Goal: Information Seeking & Learning: Learn about a topic

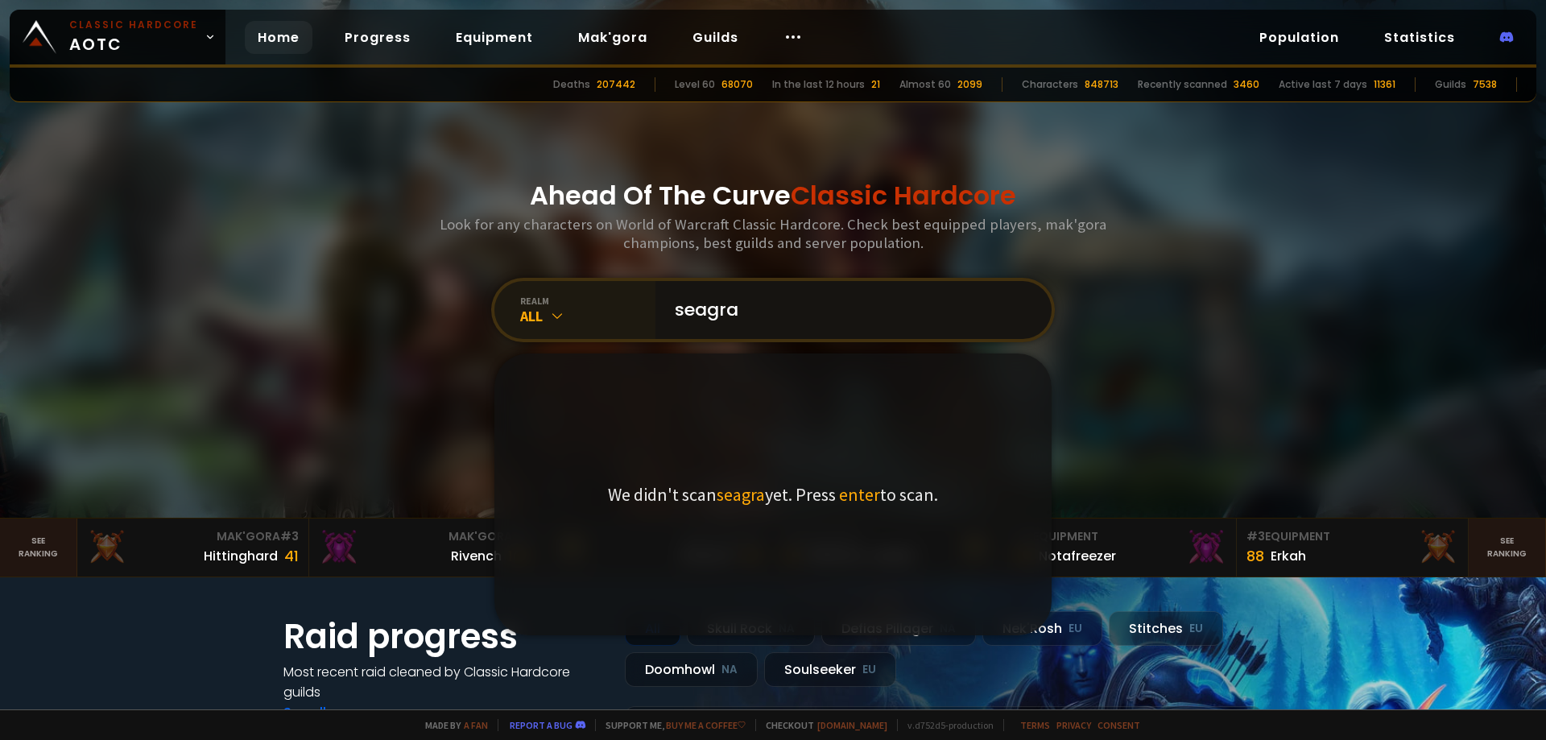
type input "seagra"
click at [555, 304] on div "realm" at bounding box center [587, 301] width 135 height 12
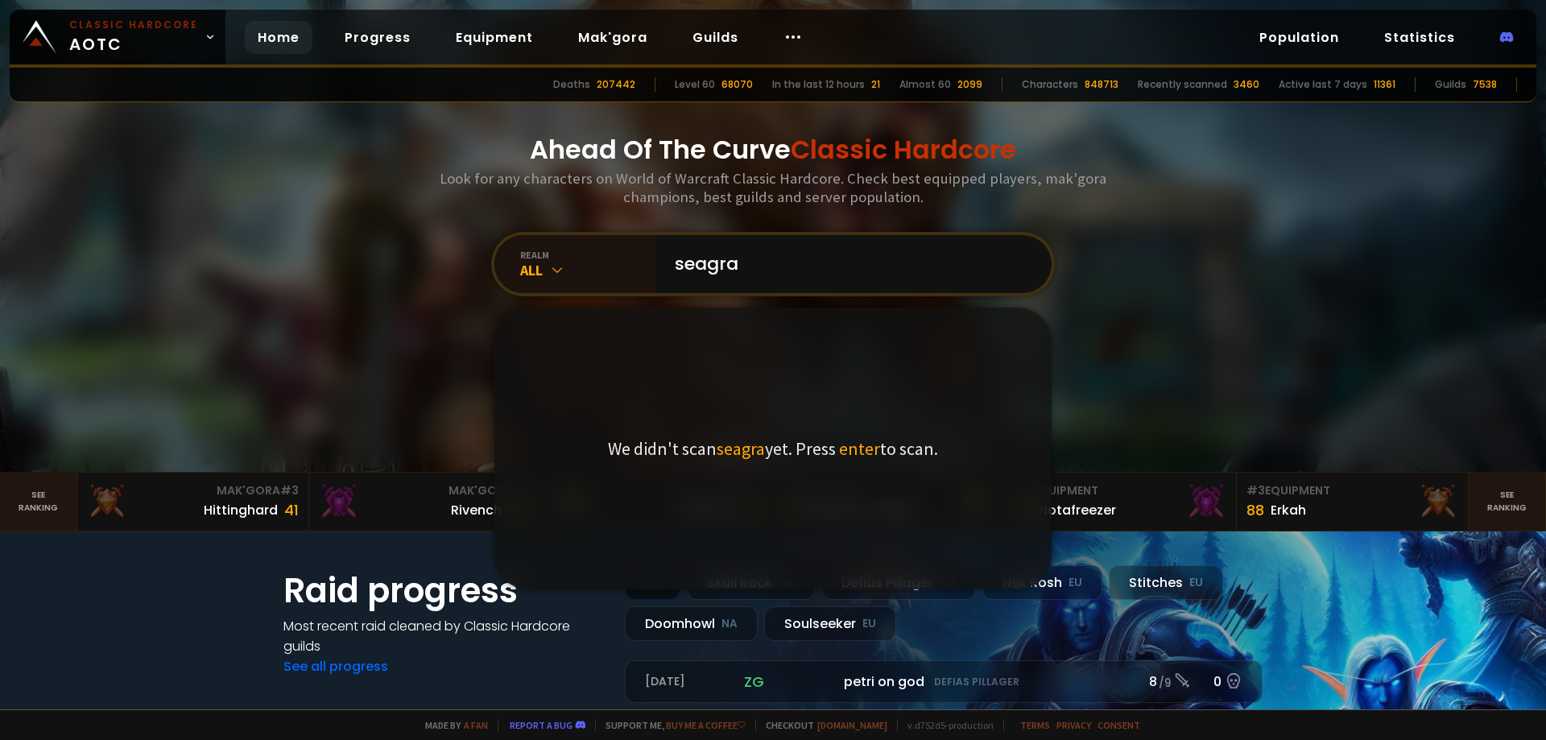
scroll to position [81, 0]
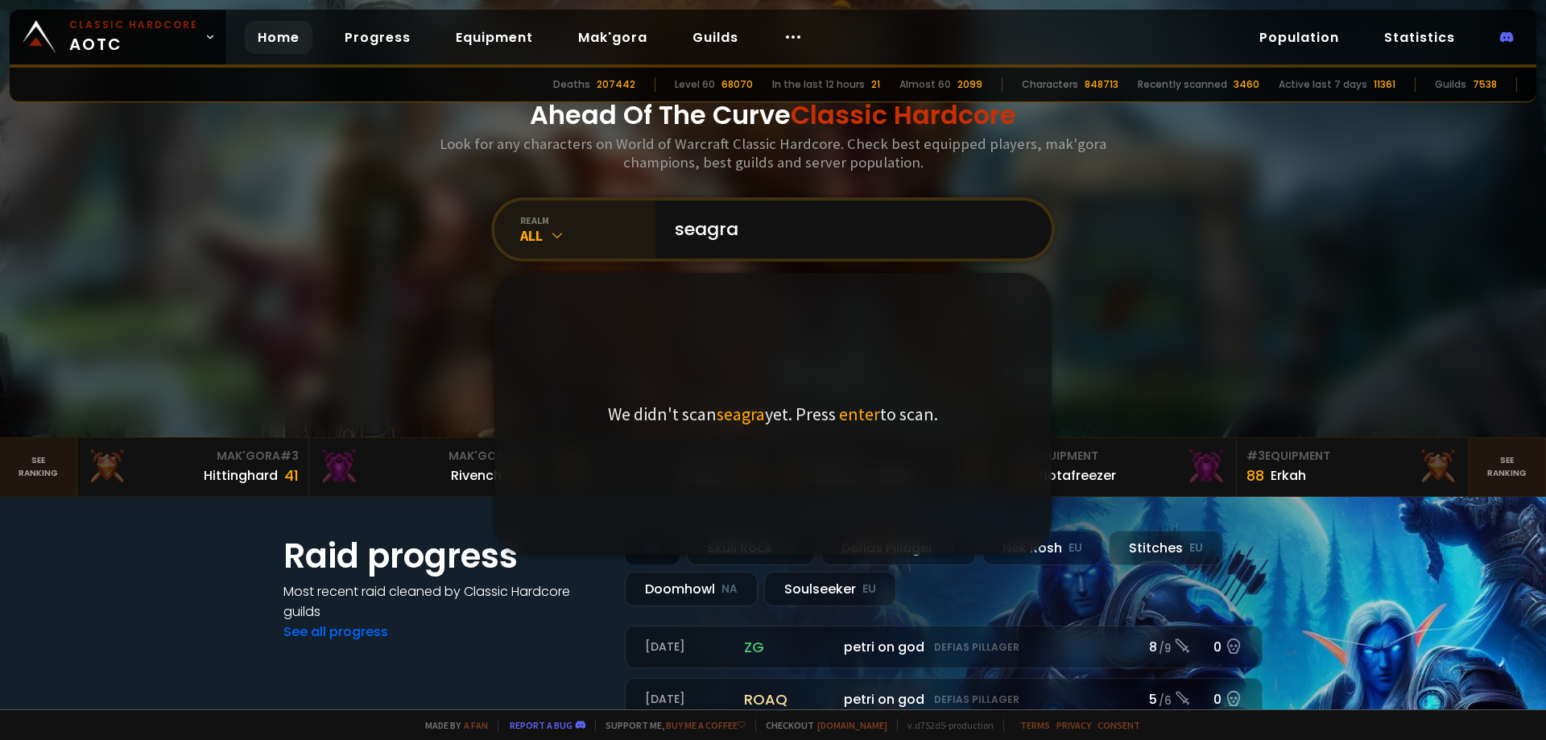
click at [564, 243] on div "All" at bounding box center [587, 235] width 135 height 19
click at [577, 223] on div "realm" at bounding box center [587, 220] width 135 height 12
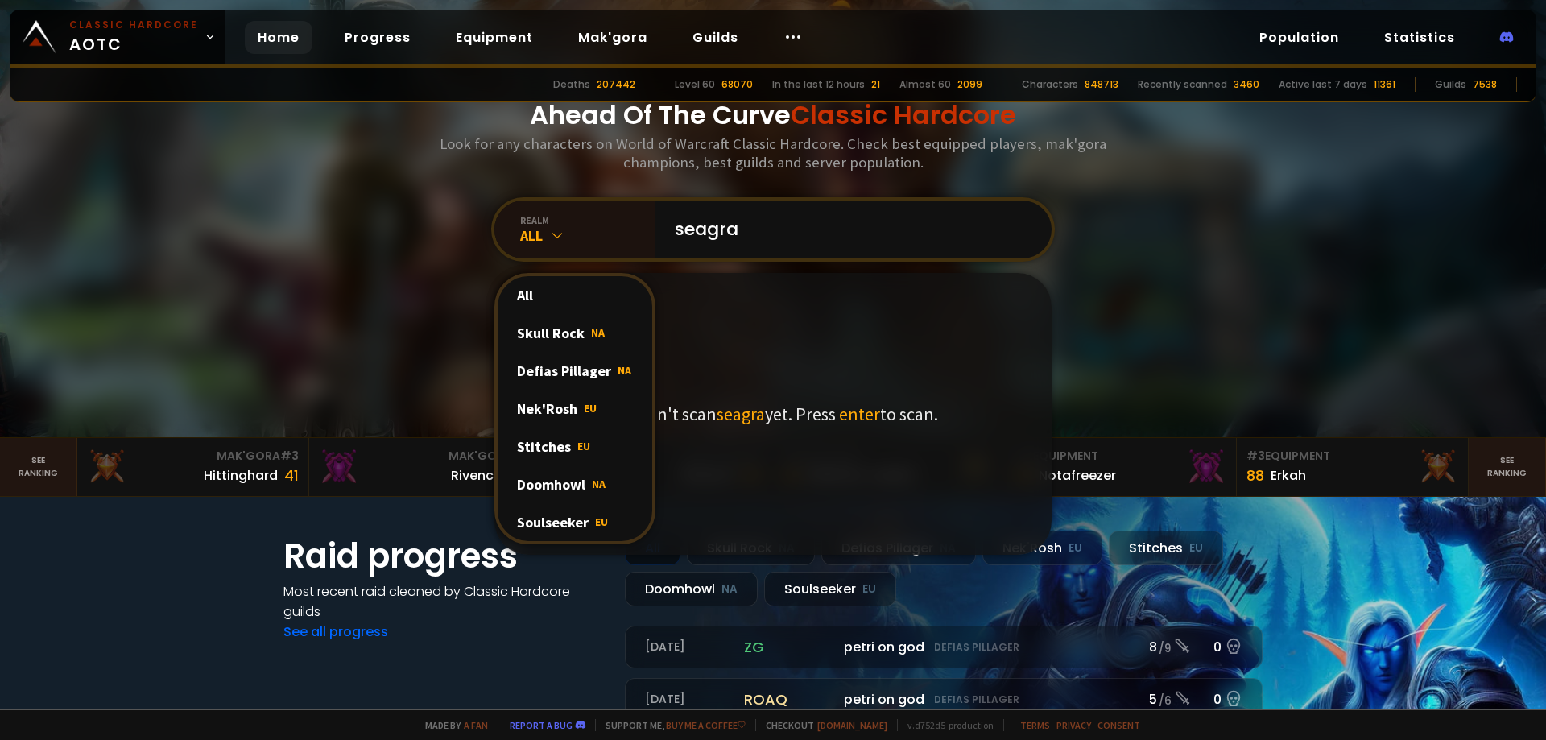
drag, startPoint x: 866, startPoint y: 368, endPoint x: 873, endPoint y: 354, distance: 15.1
click at [869, 367] on div "We didn't scan seagra yet. Press enter to scan." at bounding box center [772, 414] width 557 height 282
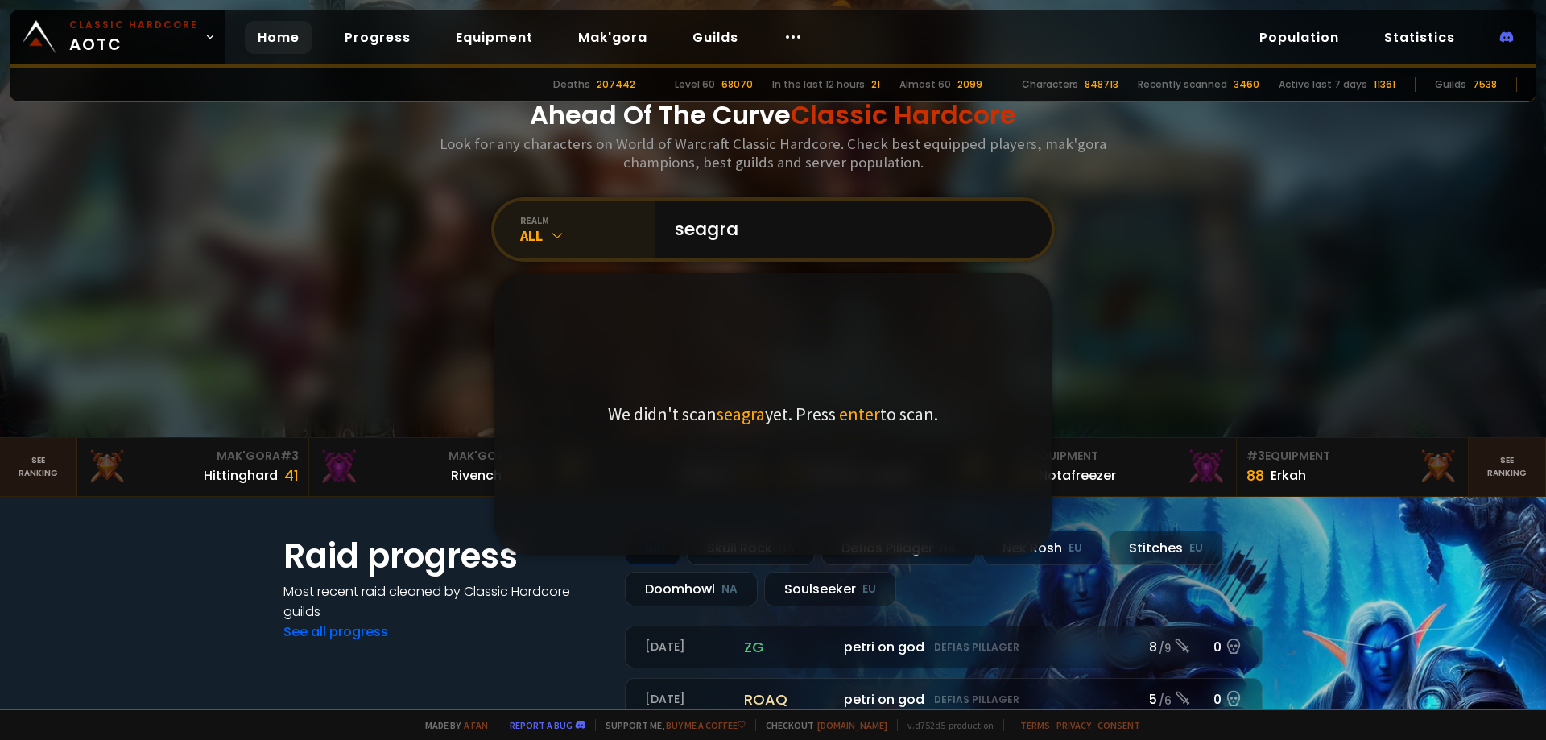
click at [561, 237] on div "All" at bounding box center [587, 235] width 135 height 19
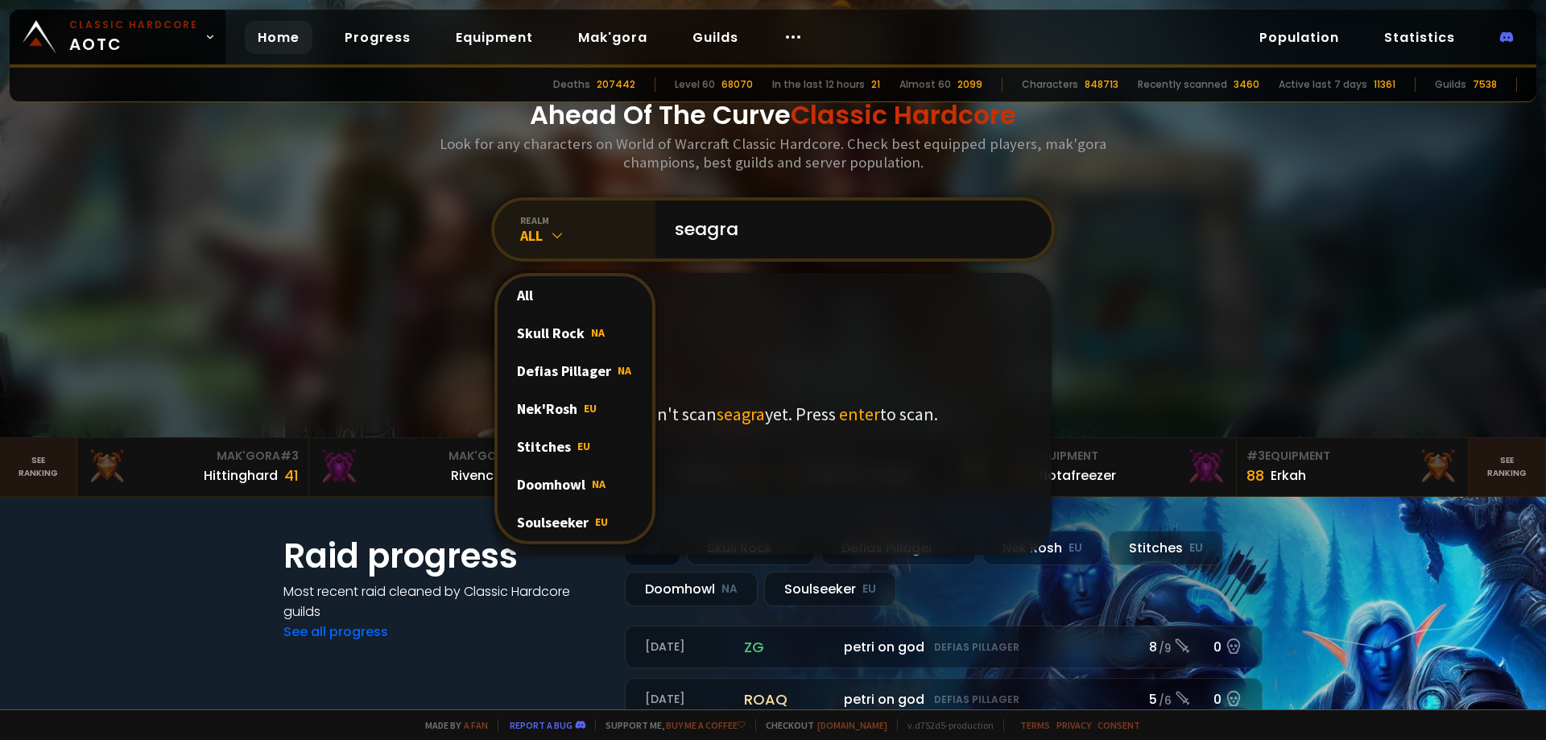
click at [559, 237] on icon at bounding box center [557, 235] width 16 height 16
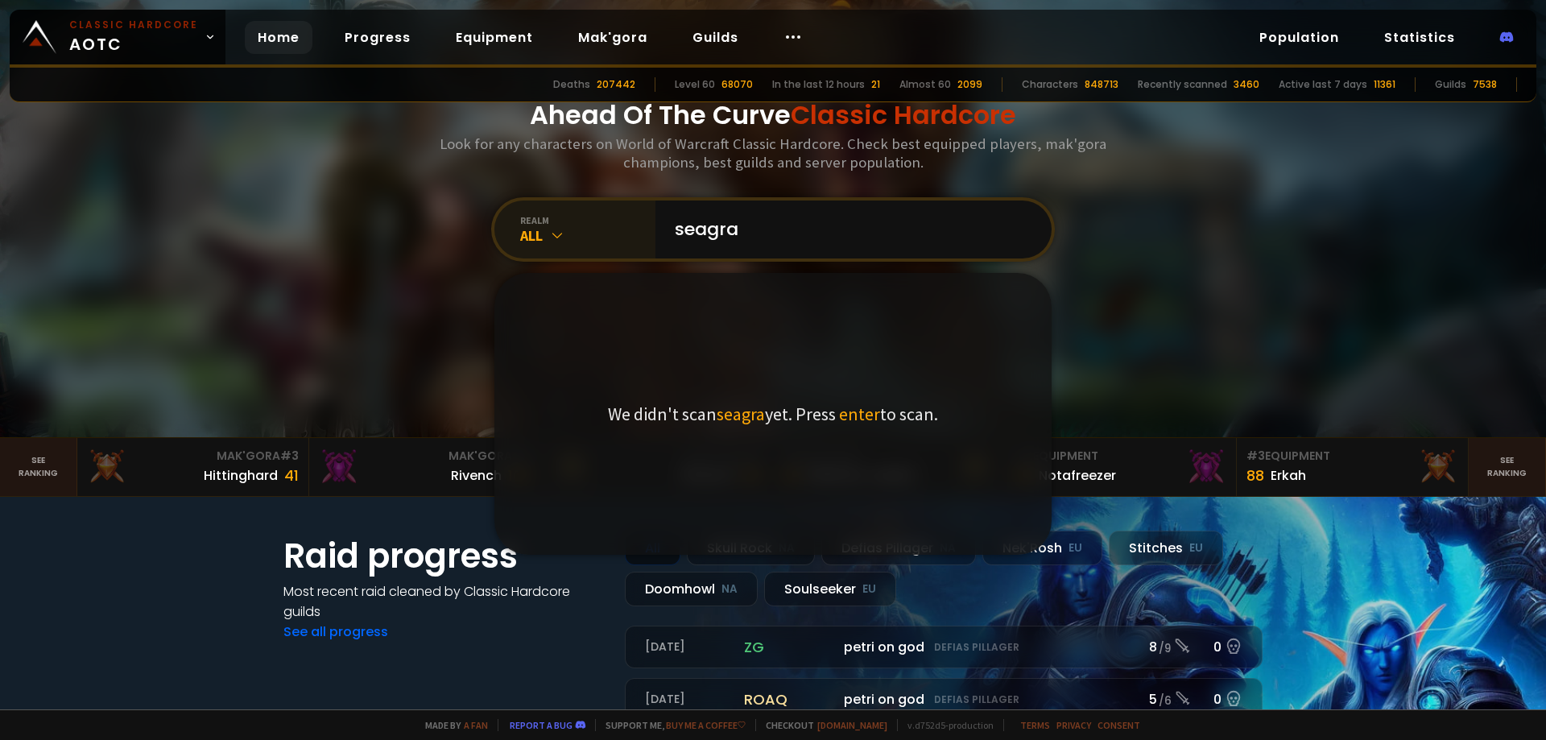
click at [559, 237] on icon at bounding box center [557, 235] width 16 height 16
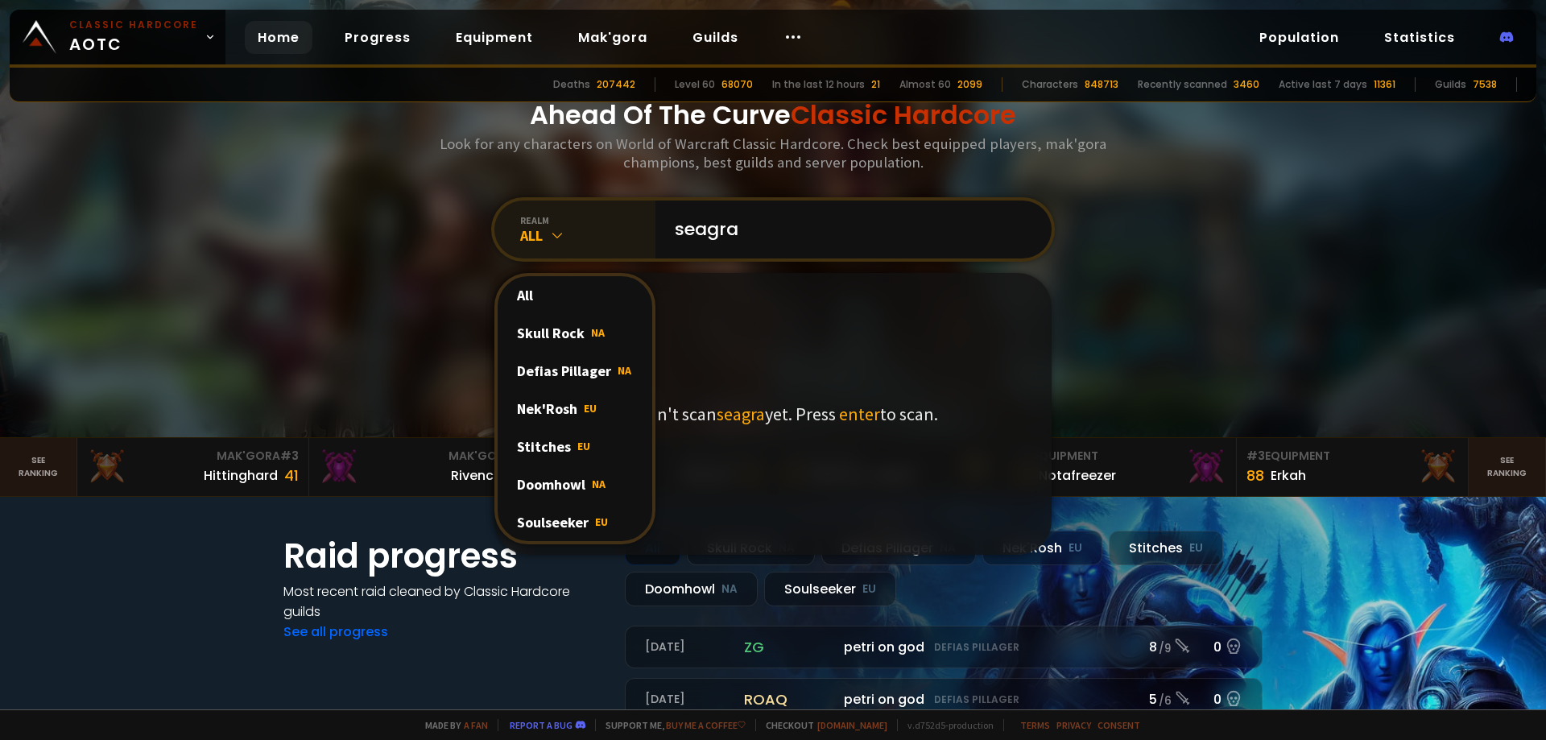
click at [559, 237] on icon at bounding box center [557, 235] width 16 height 16
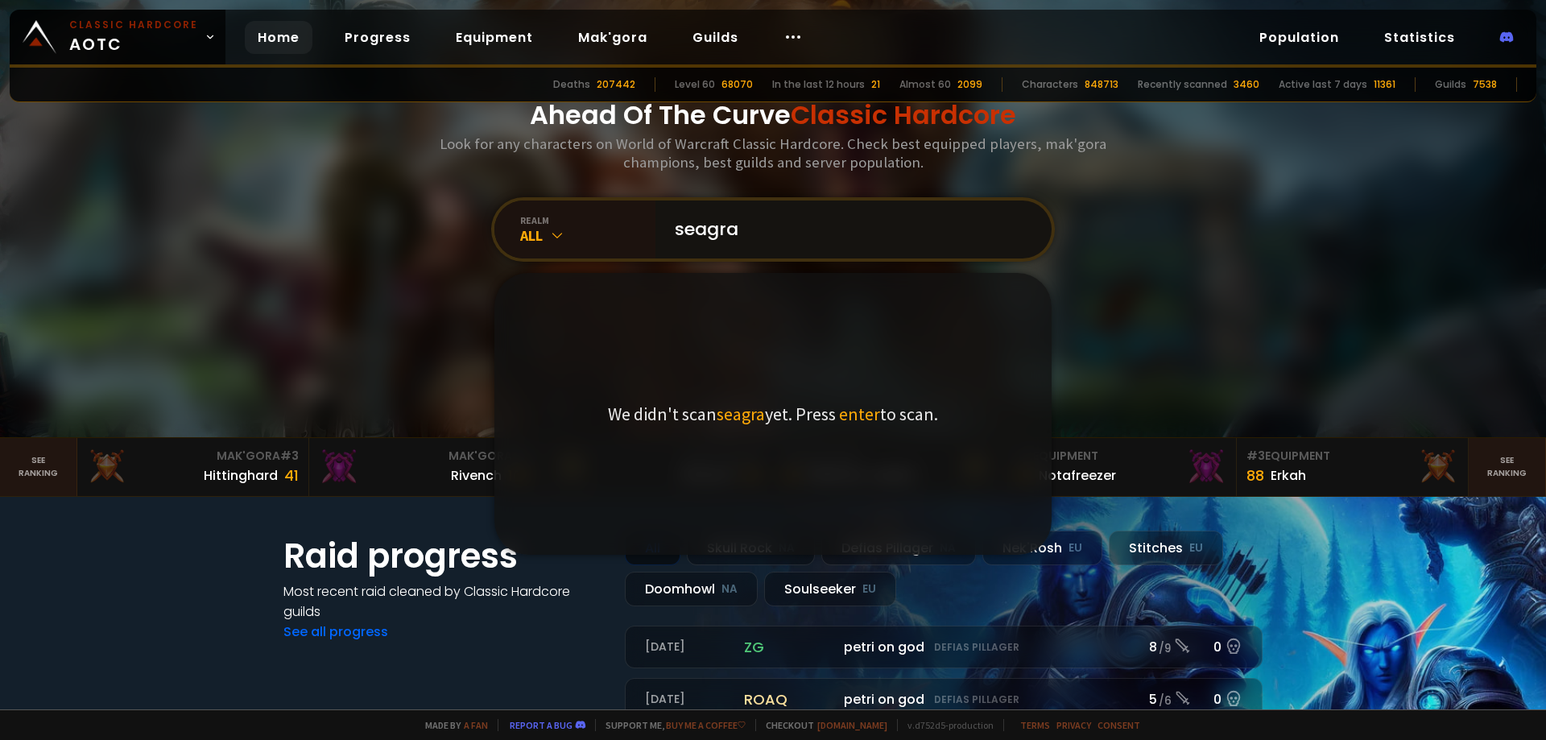
drag, startPoint x: 754, startPoint y: 232, endPoint x: 663, endPoint y: 234, distance: 91.0
click at [665, 234] on input "seagra" at bounding box center [848, 229] width 367 height 58
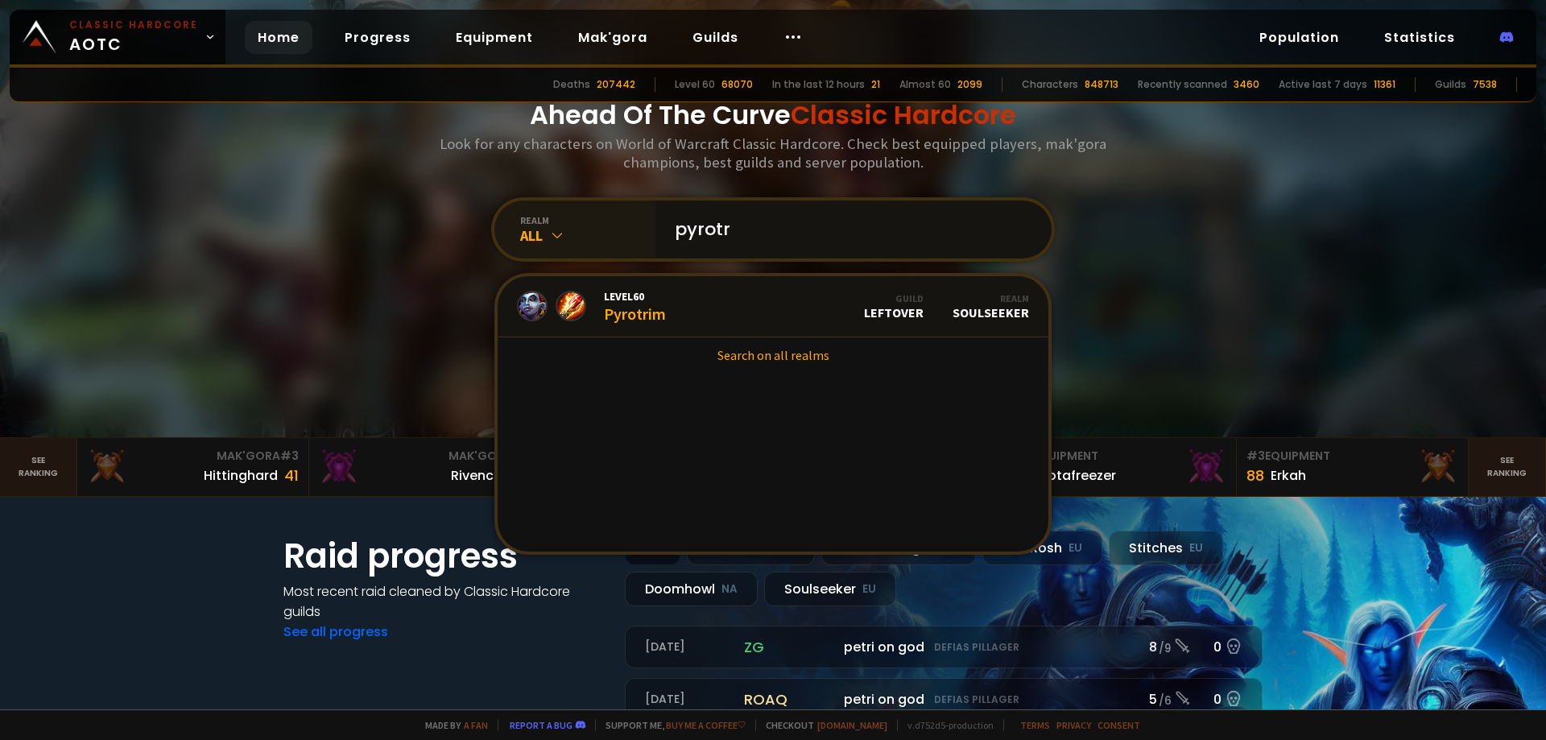
drag, startPoint x: 725, startPoint y: 229, endPoint x: 617, endPoint y: 228, distance: 107.1
click at [612, 229] on div "realm All pyrotr Level 60 Pyrotrim Guild LEFTOVER Realm Soulseeker Search on al…" at bounding box center [773, 229] width 564 height 64
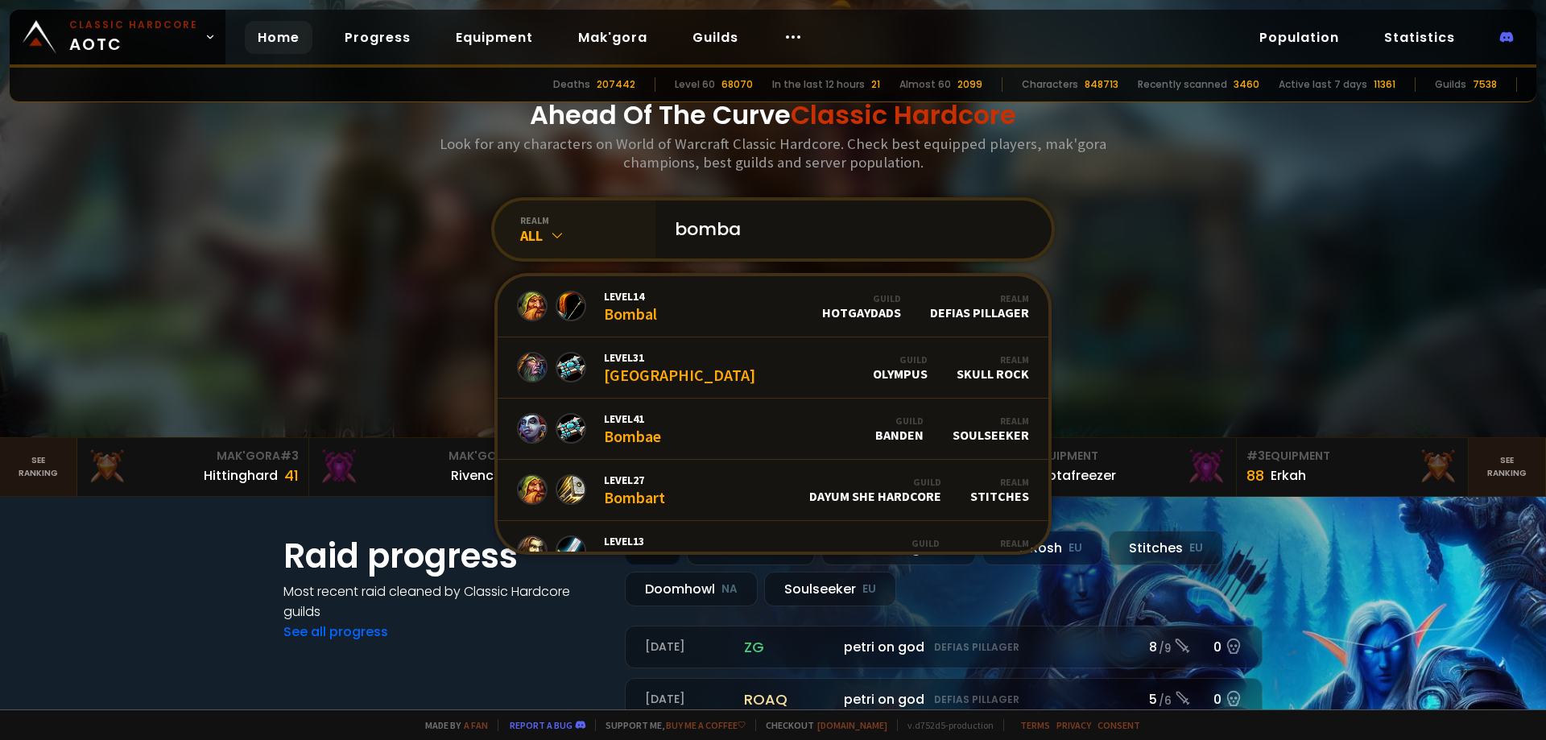
drag, startPoint x: 734, startPoint y: 233, endPoint x: 577, endPoint y: 232, distance: 157.0
click at [594, 230] on div "realm All bomba Level 14 Bombal Guild HotGayDads Realm Defias Pillager Level 31…" at bounding box center [773, 229] width 564 height 64
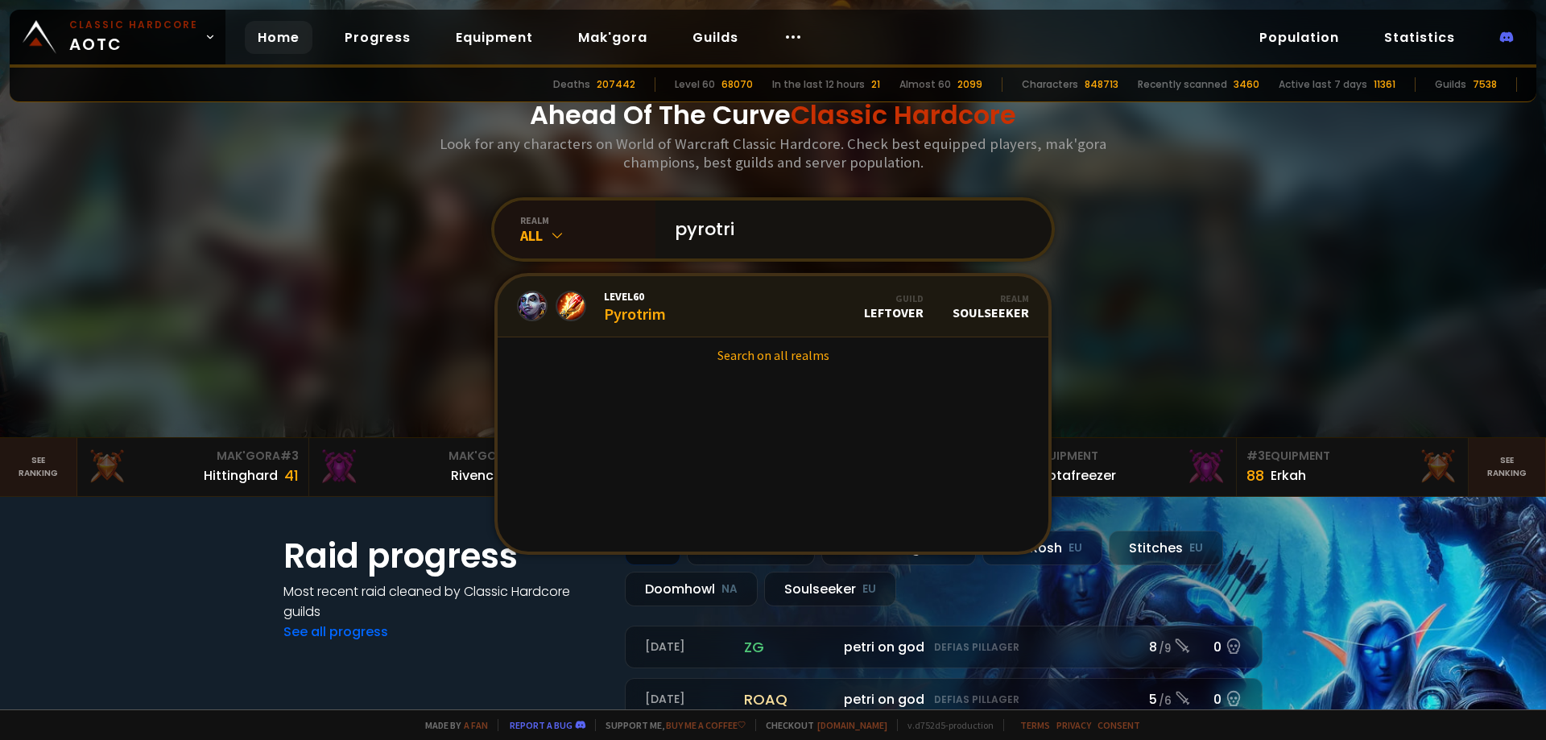
type input "pyrotri"
click at [667, 308] on link "Level 60 Pyrotrim Guild LEFTOVER Realm Soulseeker" at bounding box center [772, 306] width 551 height 61
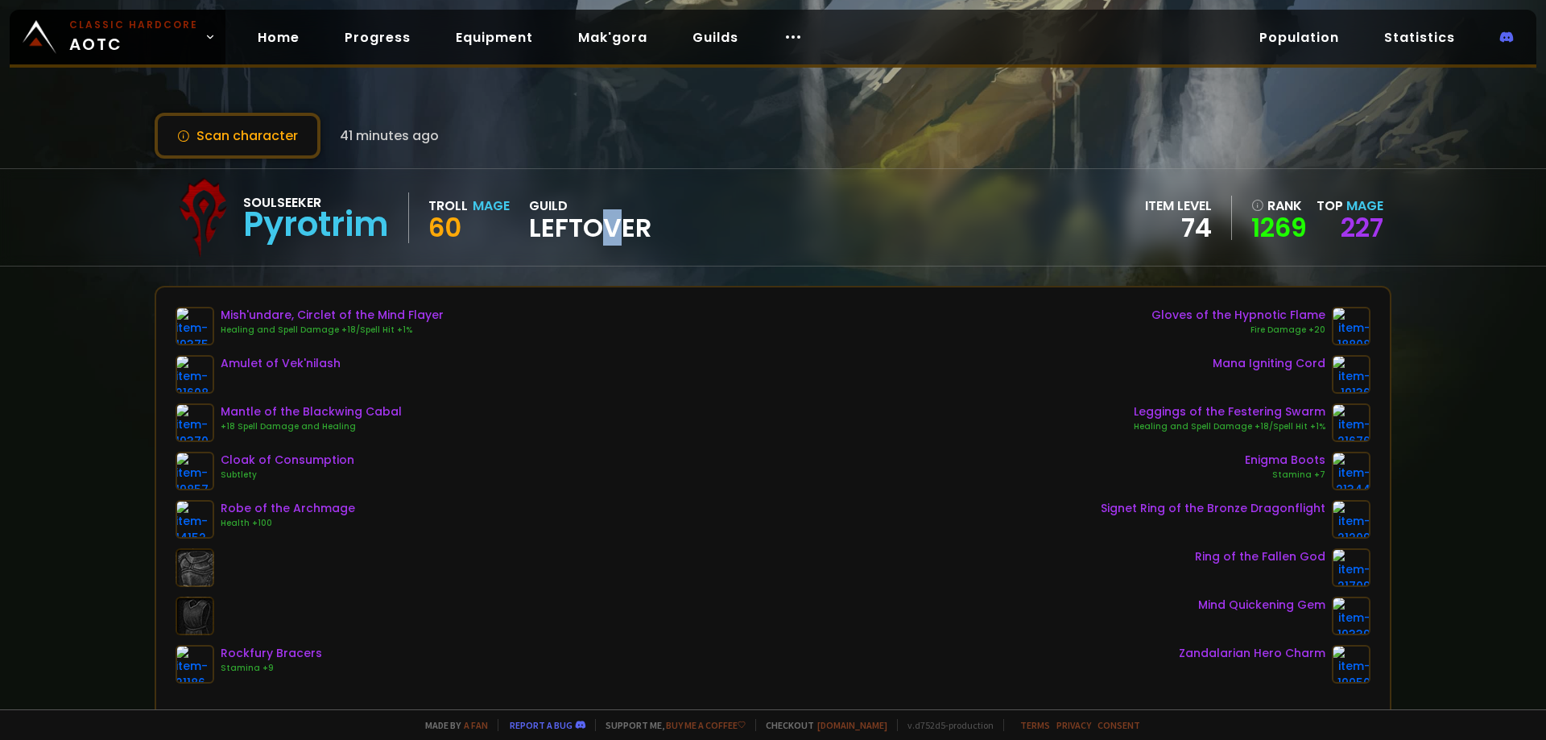
click at [626, 221] on span "LEFTOVER" at bounding box center [590, 228] width 122 height 24
drag, startPoint x: 564, startPoint y: 224, endPoint x: 535, endPoint y: 225, distance: 29.0
click at [535, 225] on div "Soulseeker Pyrotrim Troll Mage 60 guild LEFTOVER item level 74 rank 1269 Top Ma…" at bounding box center [773, 217] width 1237 height 97
click at [722, 26] on link "Guilds" at bounding box center [715, 37] width 72 height 33
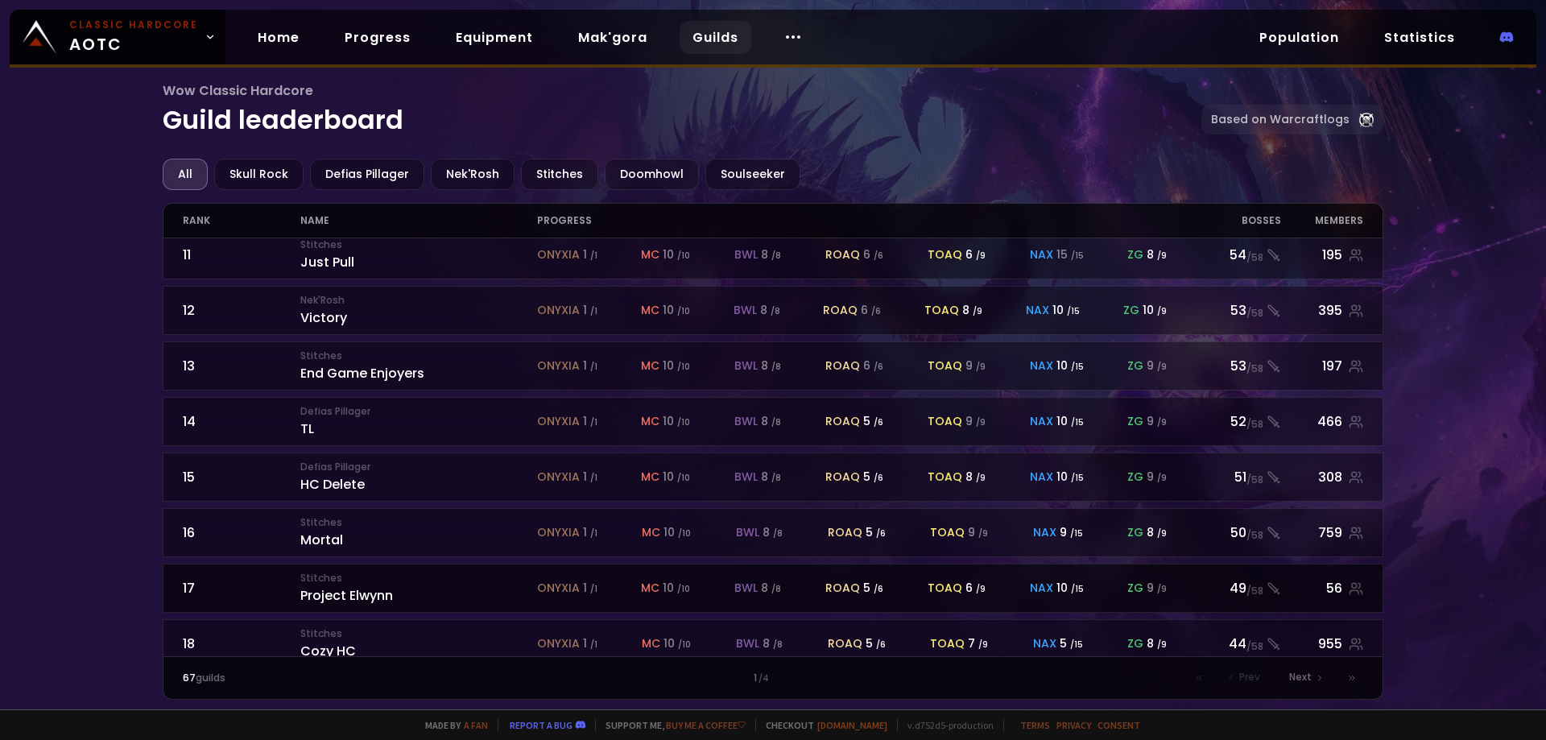
scroll to position [539, 0]
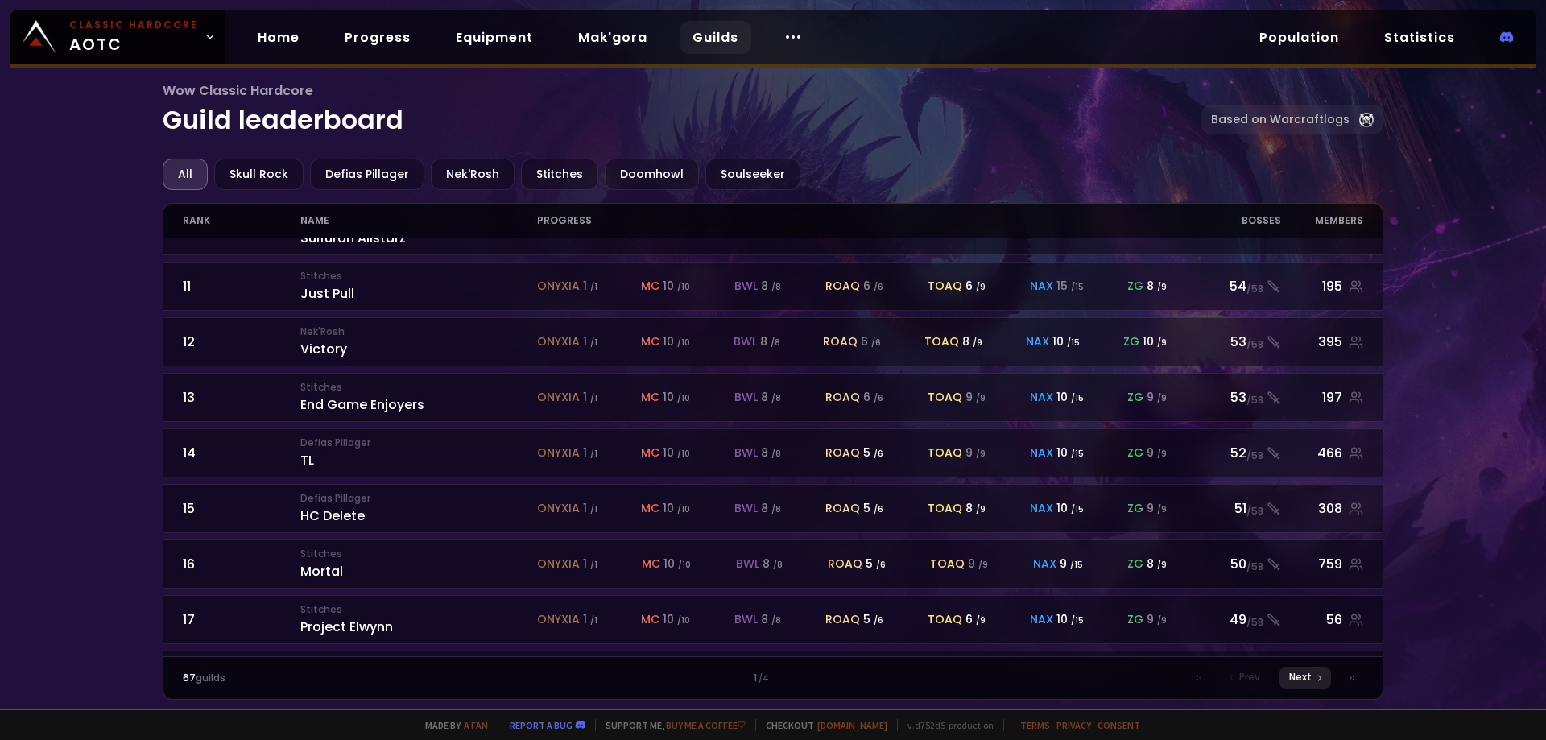
click at [1314, 677] on div "Next" at bounding box center [1305, 678] width 52 height 23
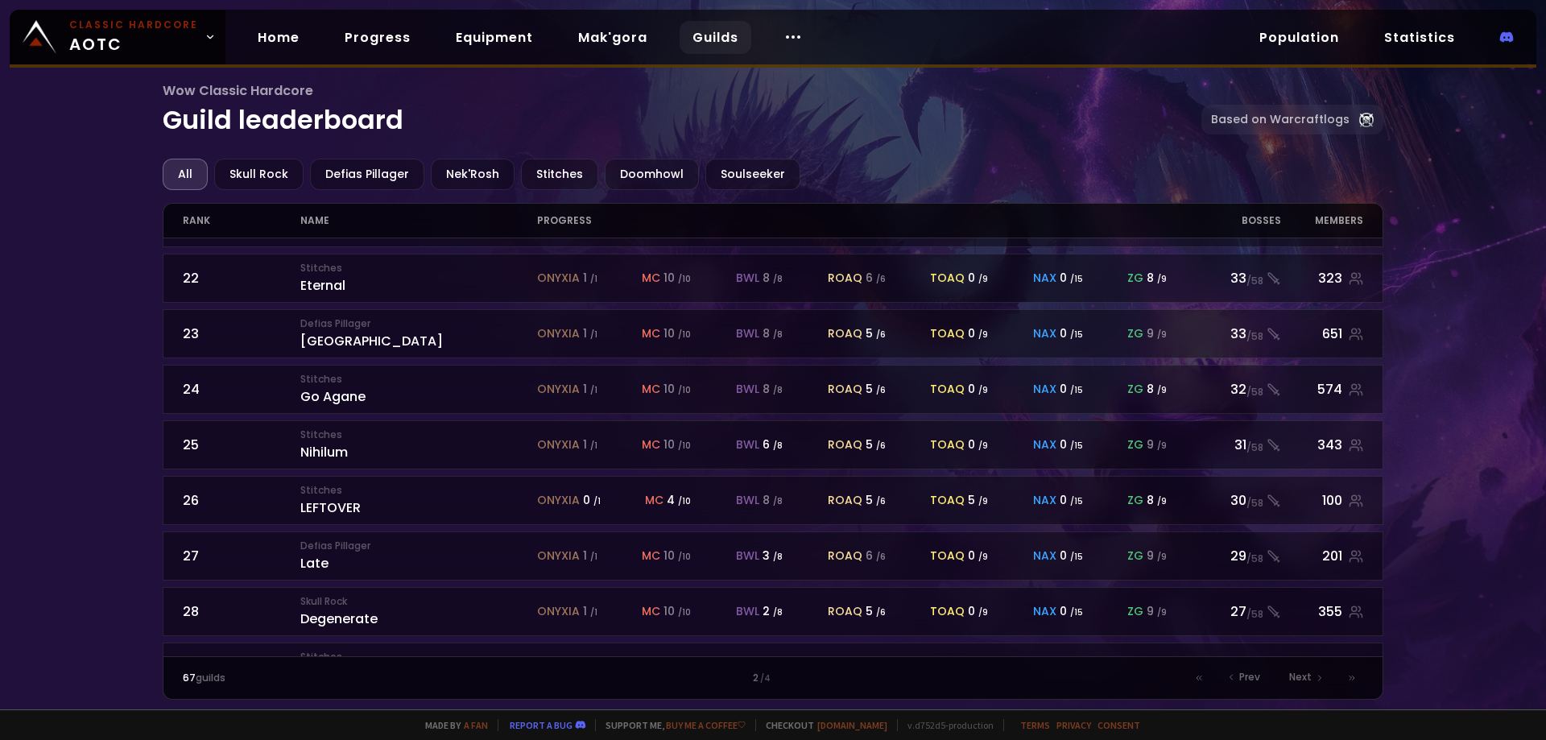
scroll to position [81, 0]
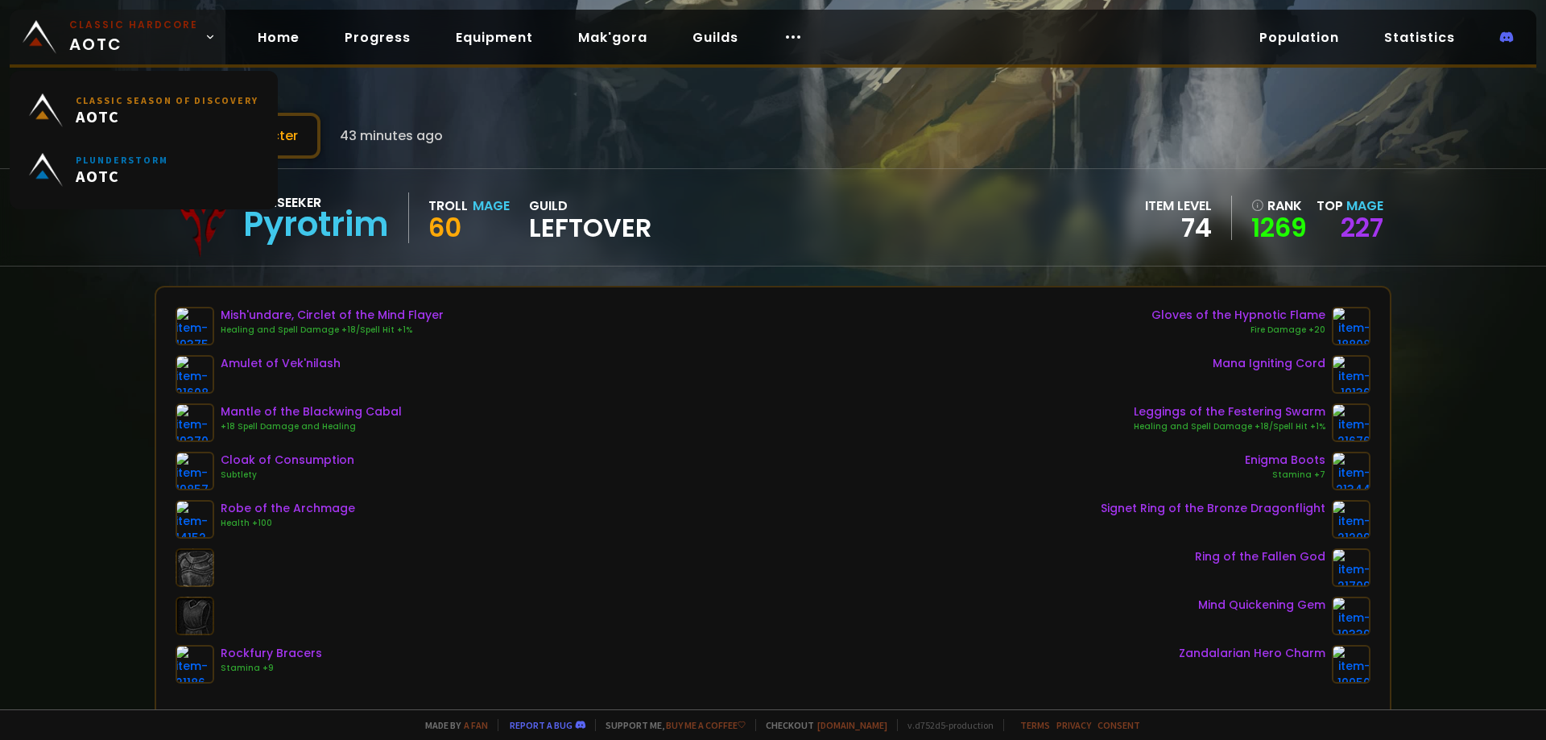
click at [114, 41] on span "Classic Hardcore AOTC" at bounding box center [133, 37] width 129 height 39
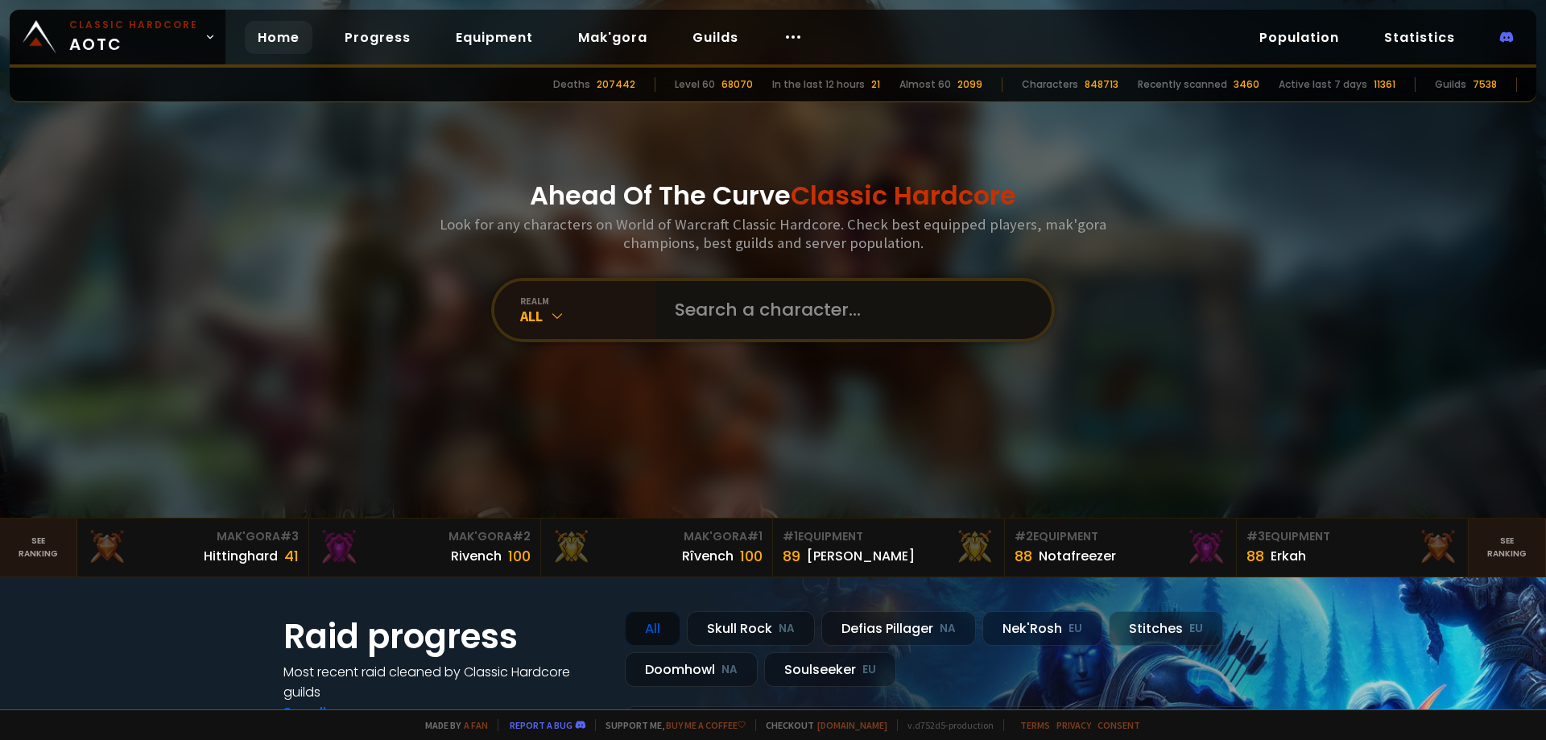
drag, startPoint x: 807, startPoint y: 319, endPoint x: 838, endPoint y: 320, distance: 30.6
click at [807, 319] on input "text" at bounding box center [848, 310] width 367 height 58
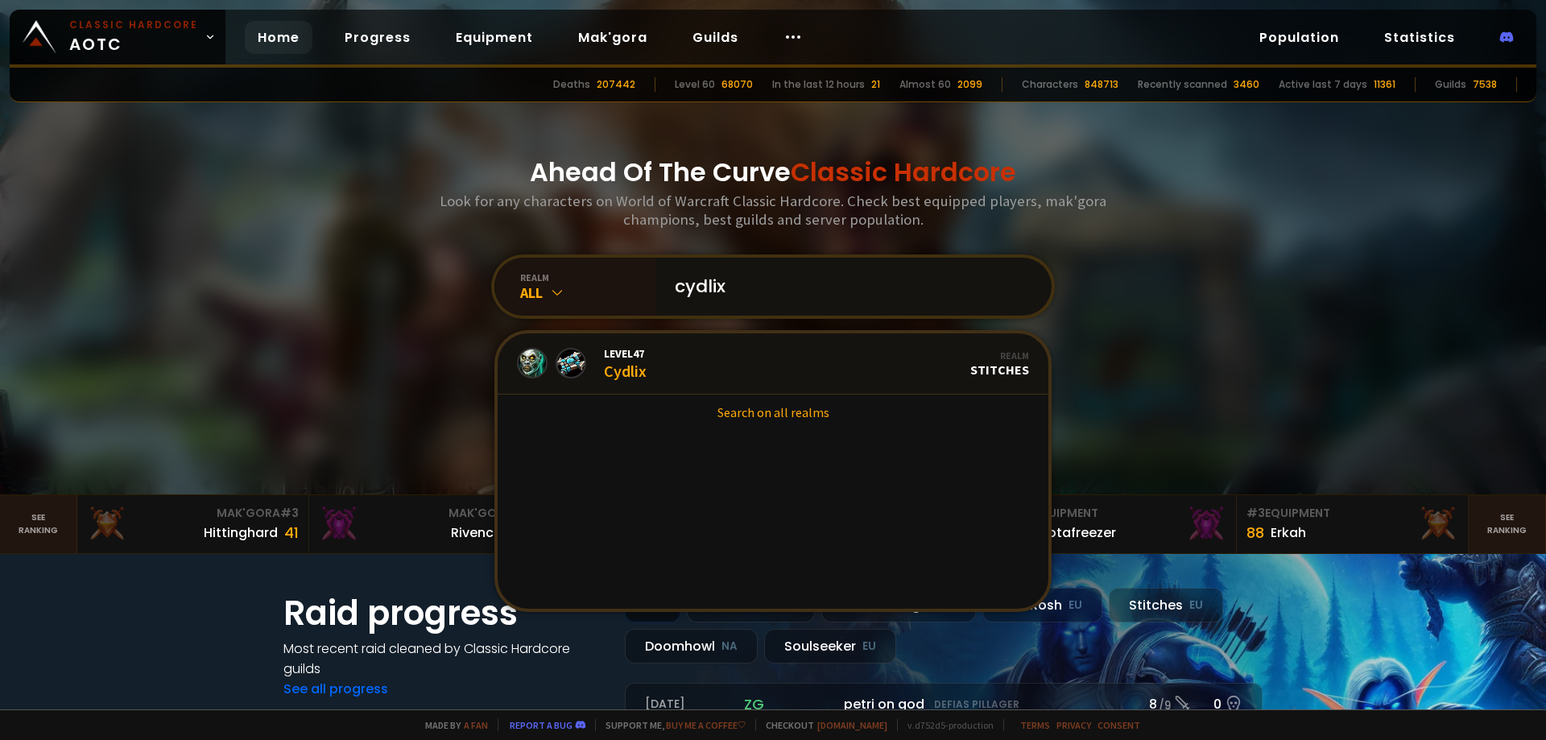
scroll to position [81, 0]
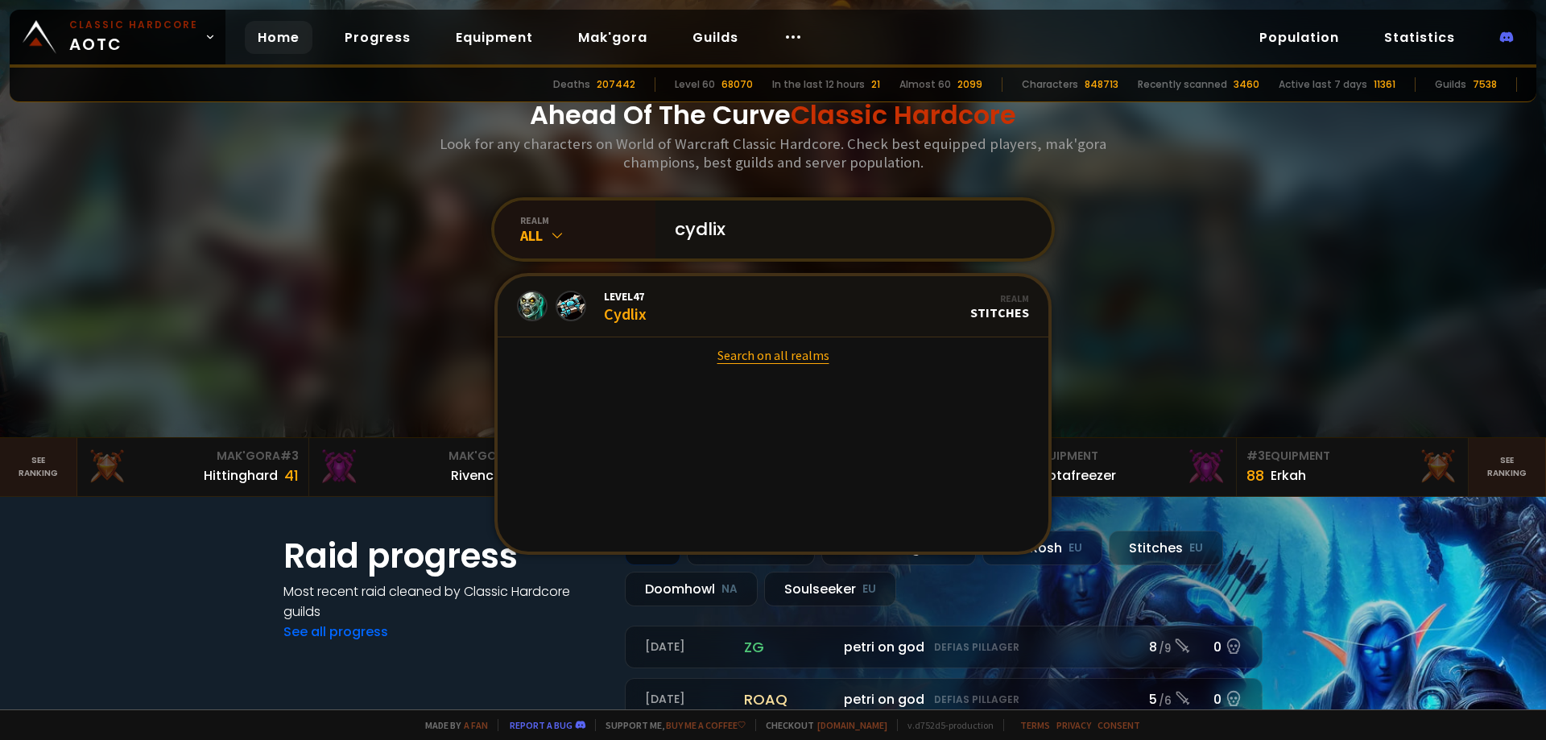
type input "cydlix"
click at [749, 354] on link "Search on all realms" at bounding box center [772, 354] width 551 height 35
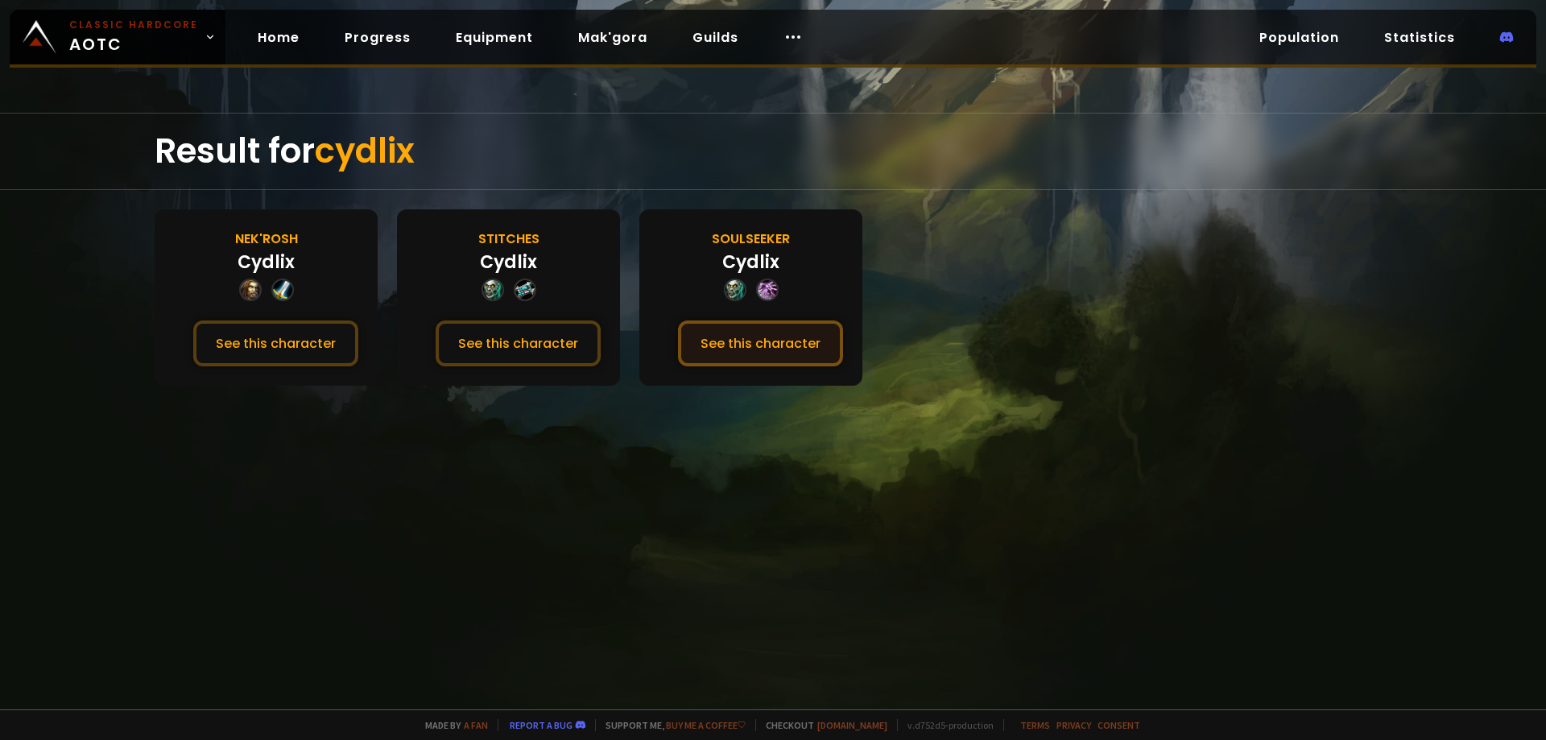
click at [787, 334] on button "See this character" at bounding box center [760, 343] width 165 height 46
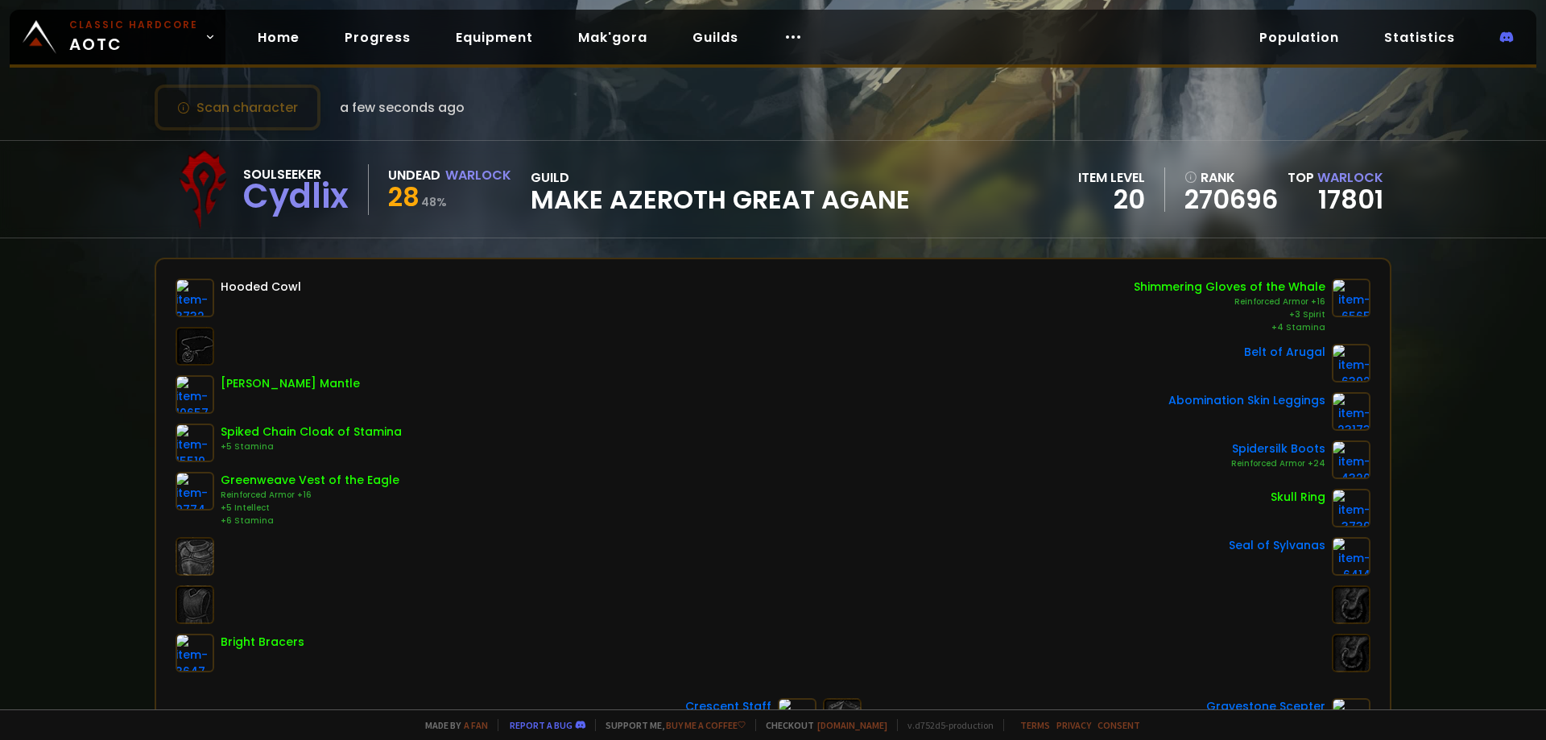
scroll to position [24, 0]
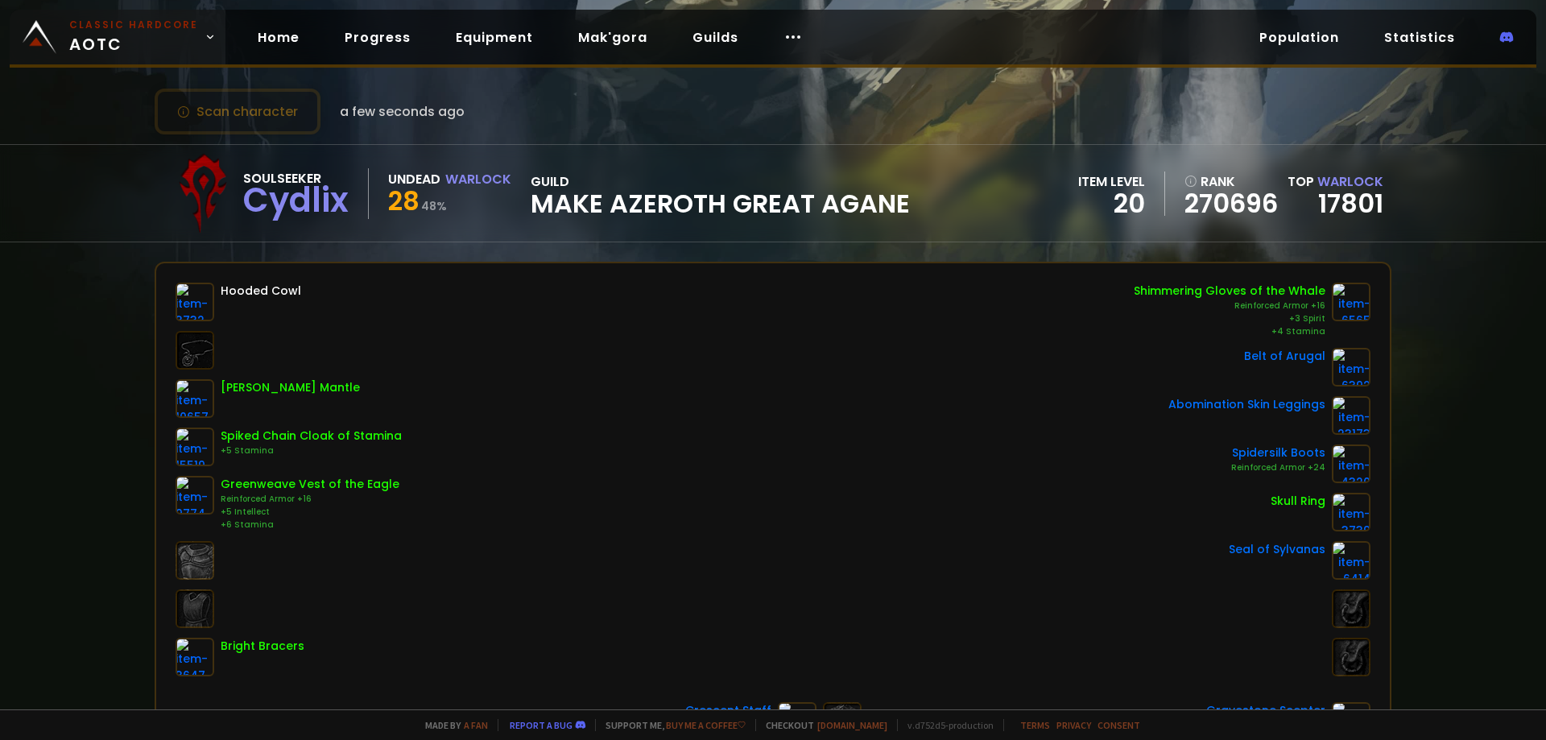
click at [73, 19] on small "Classic Hardcore" at bounding box center [133, 25] width 129 height 14
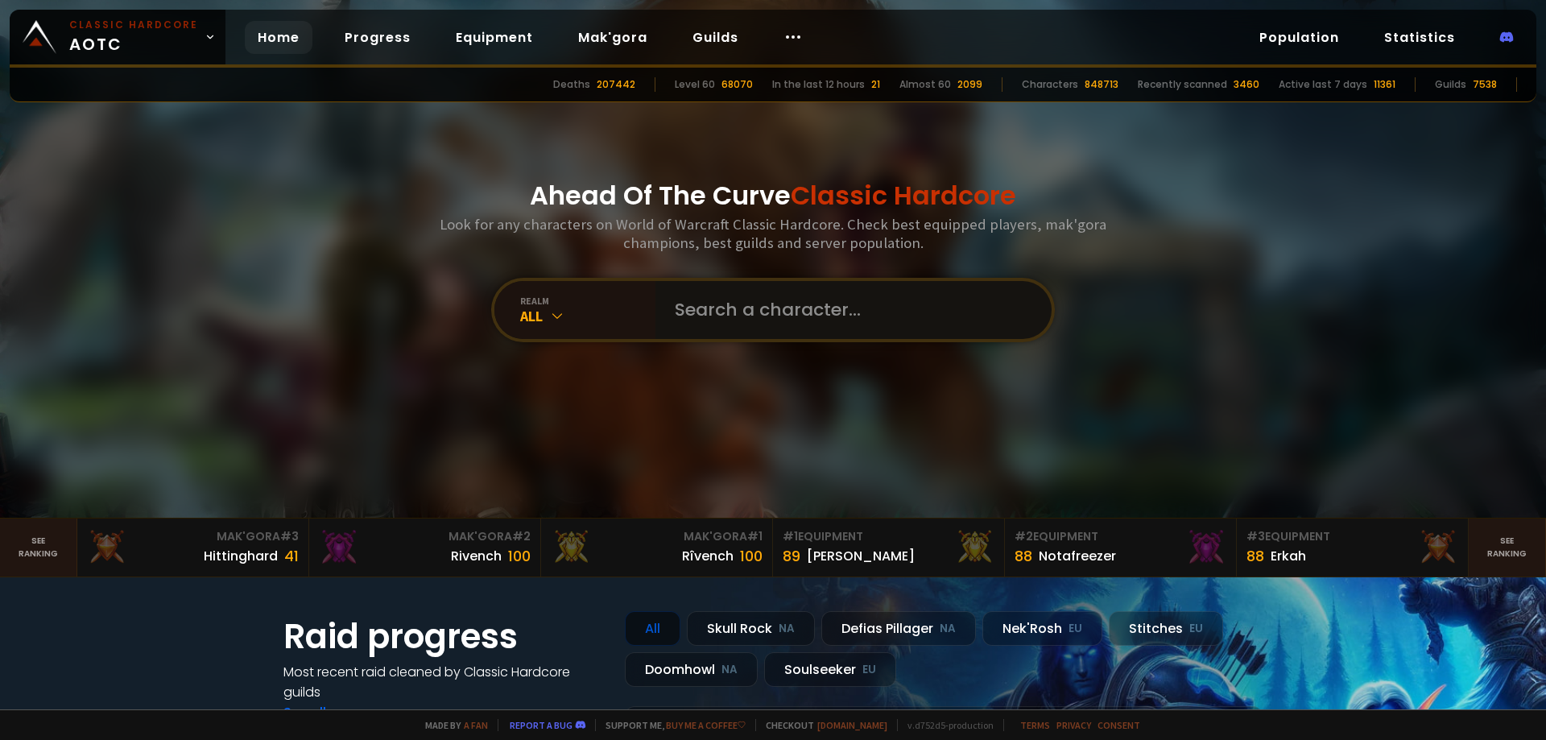
click at [739, 315] on input "text" at bounding box center [848, 310] width 367 height 58
type input "seagra"
click at [729, 294] on input "text" at bounding box center [848, 310] width 367 height 58
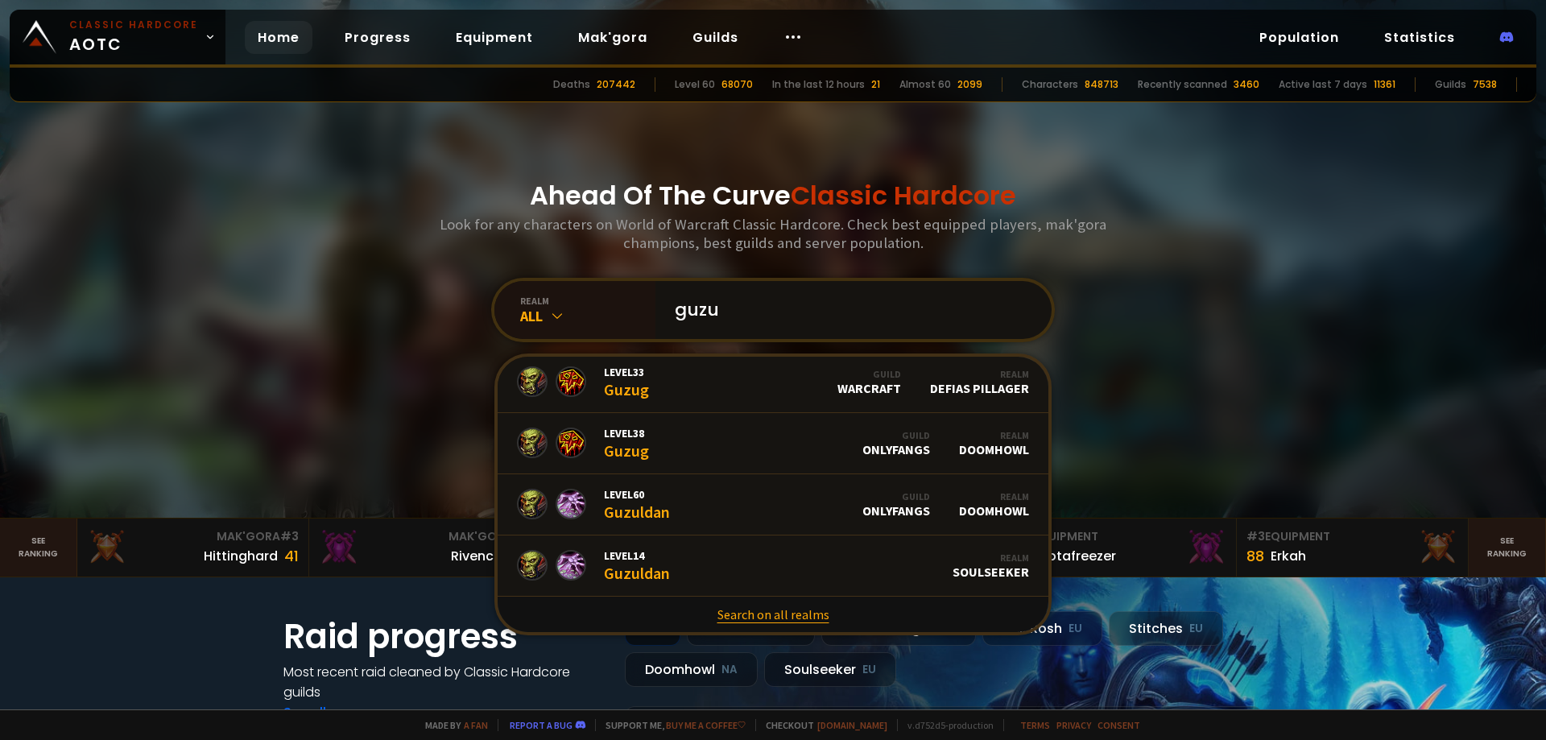
type input "guzu"
click at [782, 619] on link "Search on all realms" at bounding box center [772, 614] width 551 height 35
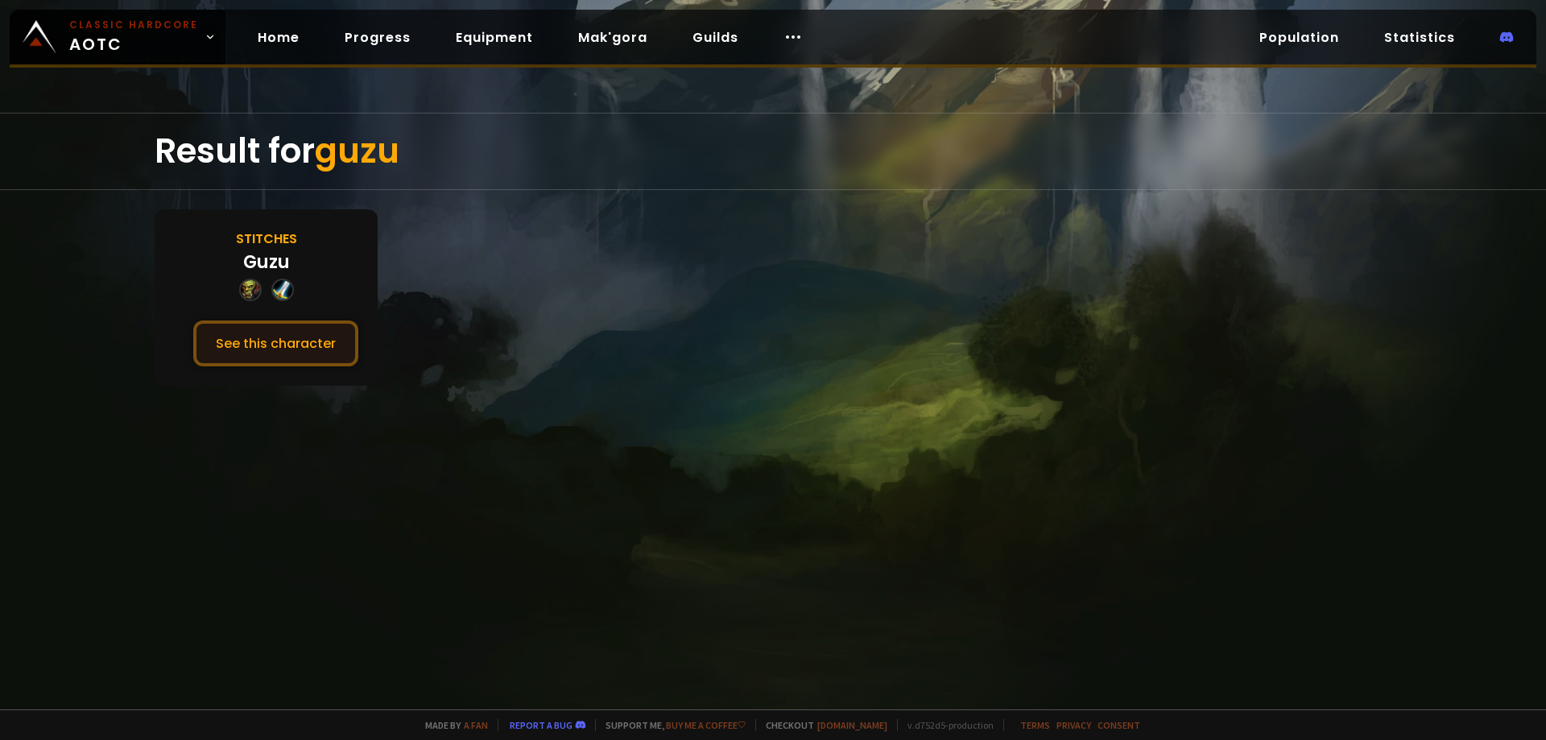
click at [303, 341] on button "See this character" at bounding box center [275, 343] width 165 height 46
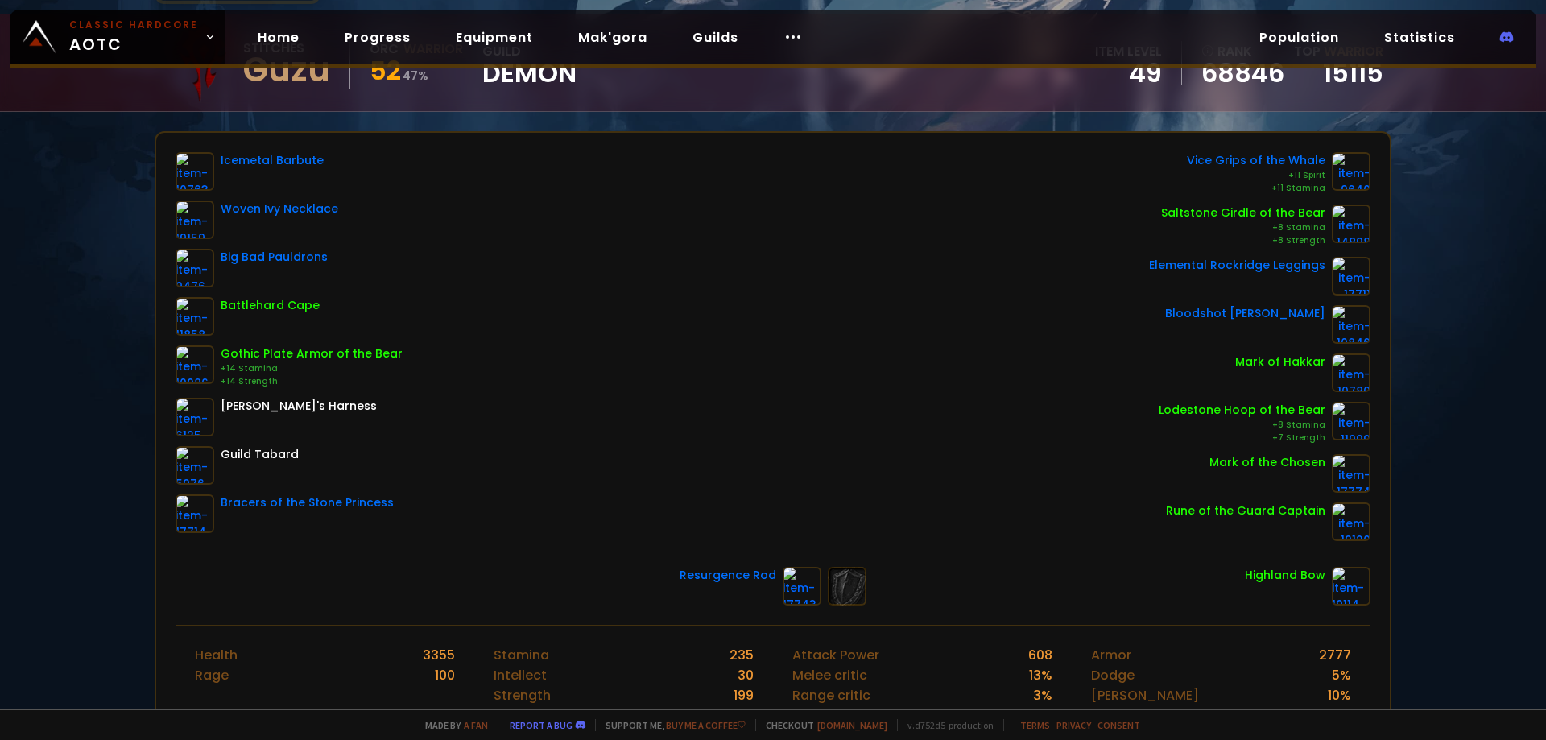
scroll to position [103, 0]
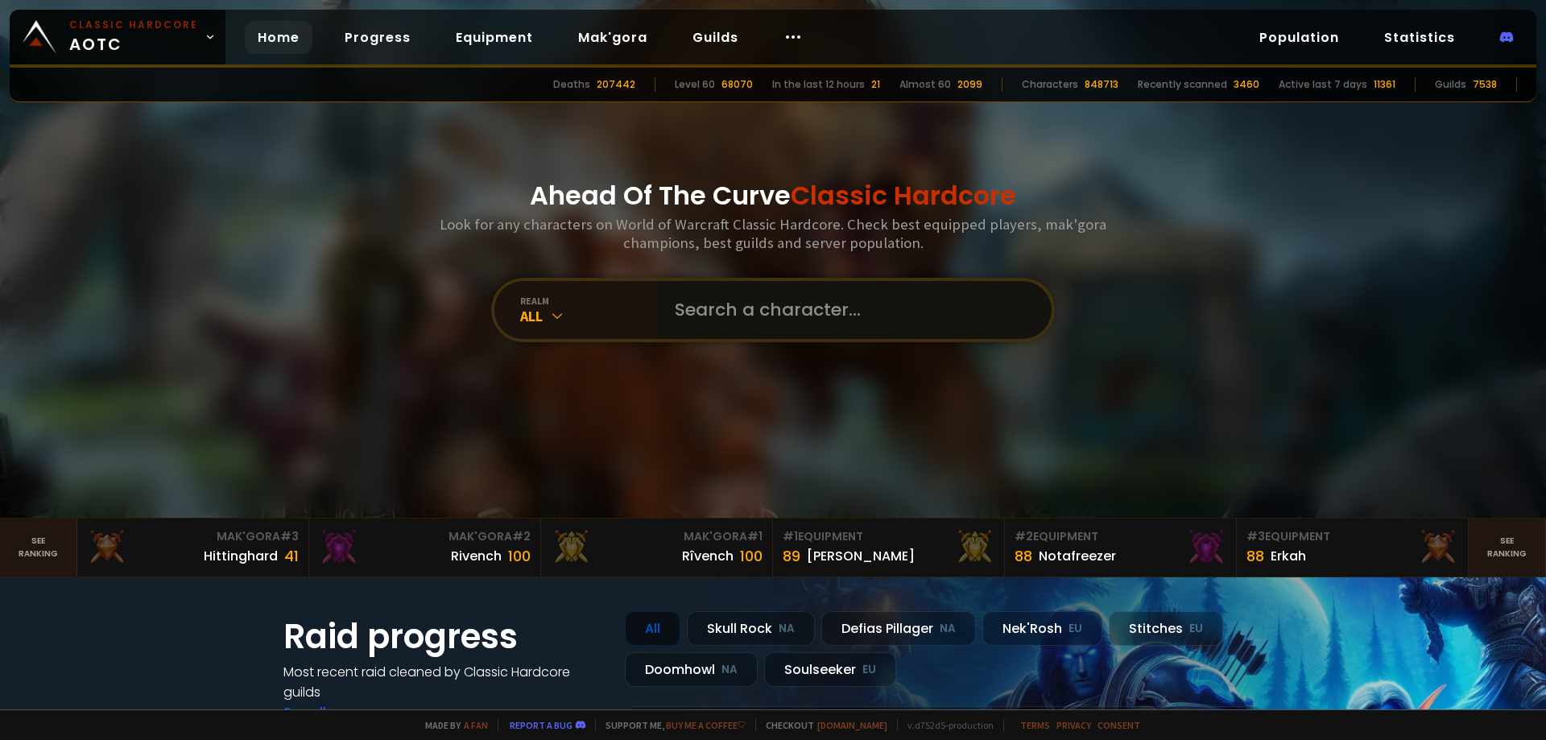
click at [744, 319] on input "text" at bounding box center [848, 310] width 367 height 58
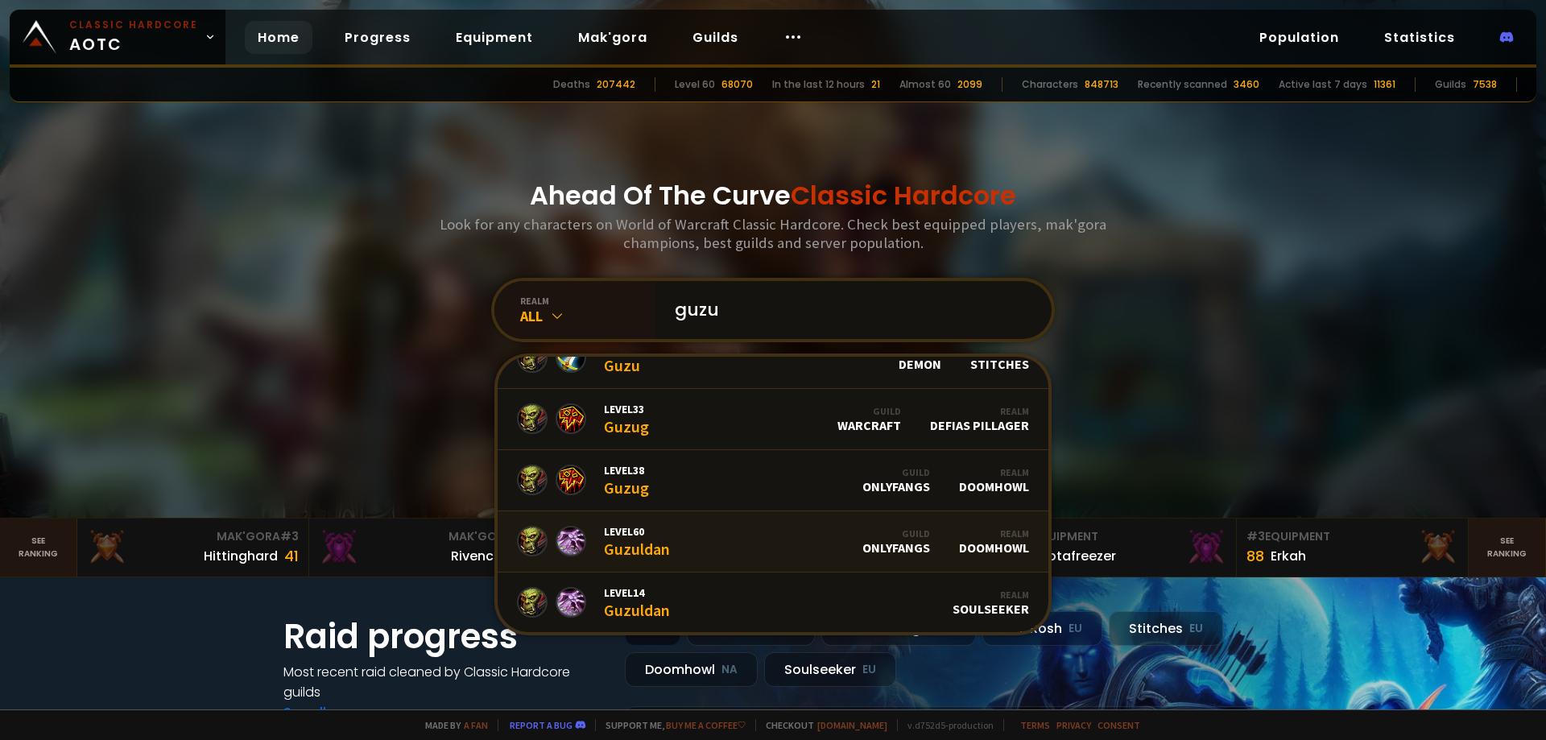
scroll to position [66, 0]
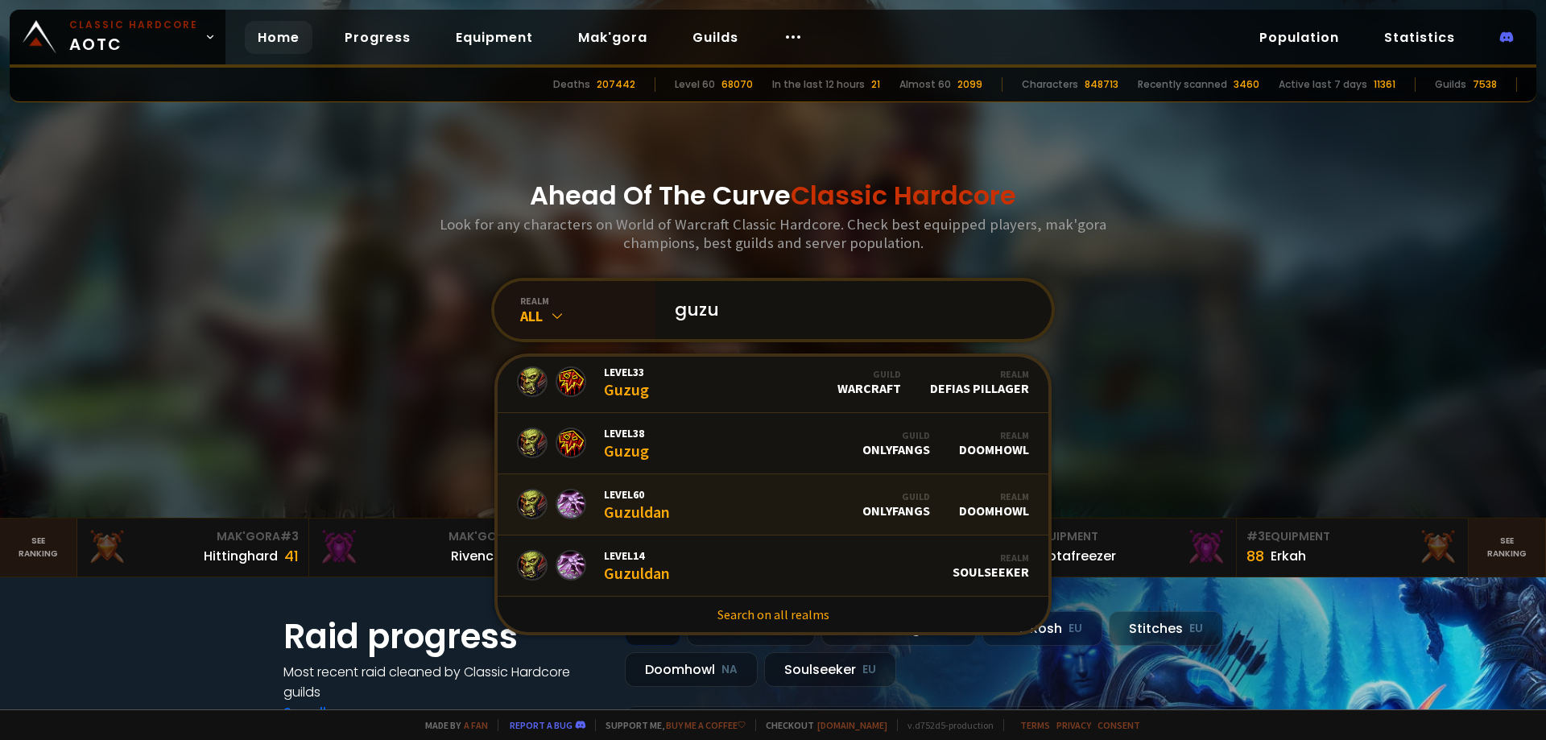
type input "guzu"
click at [745, 507] on link "Level 60 Guzuldan Guild OnlyFangs Realm Doomhowl" at bounding box center [772, 504] width 551 height 61
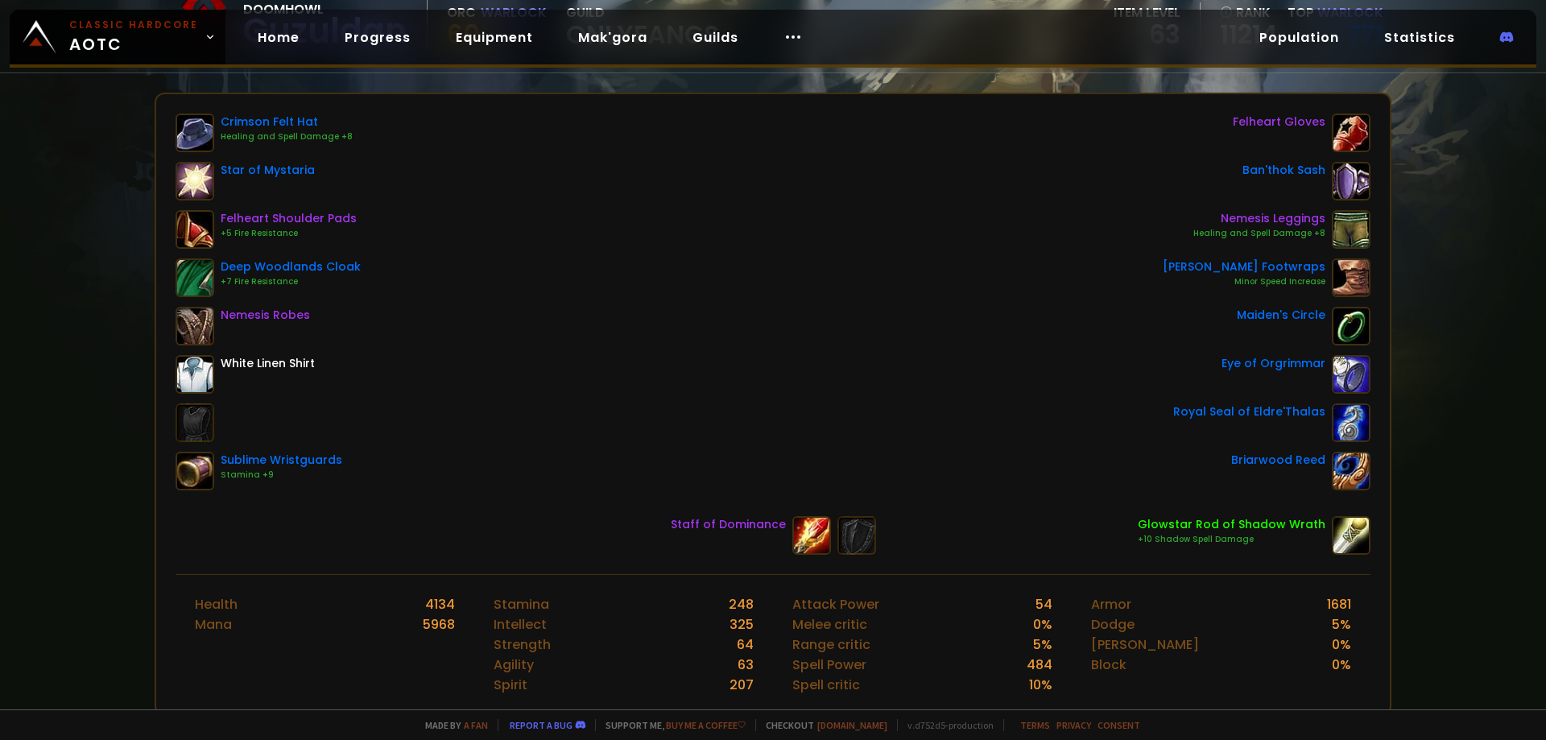
scroll to position [161, 0]
